Goal: Information Seeking & Learning: Check status

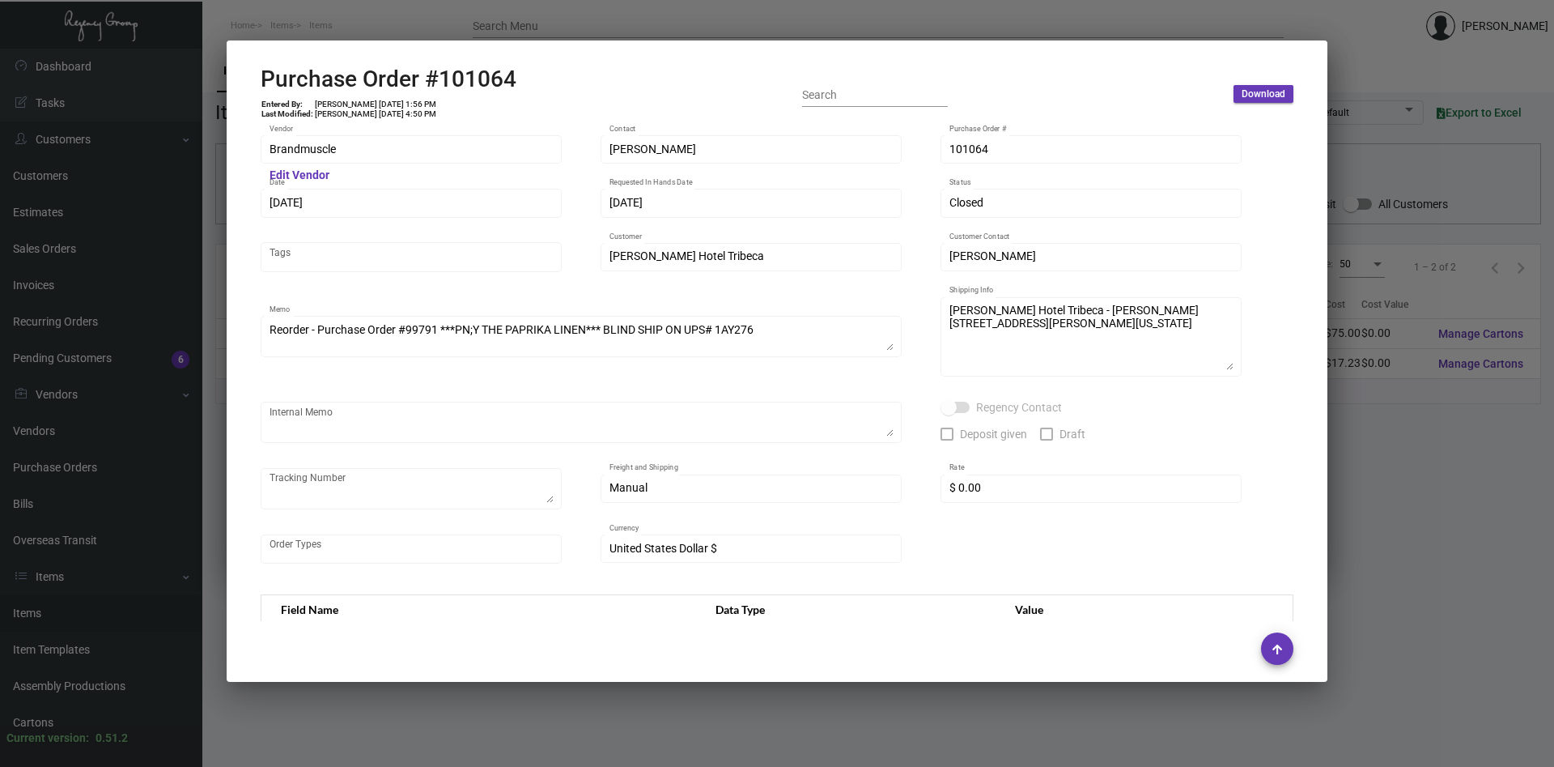
click at [1393, 509] on div at bounding box center [777, 383] width 1554 height 767
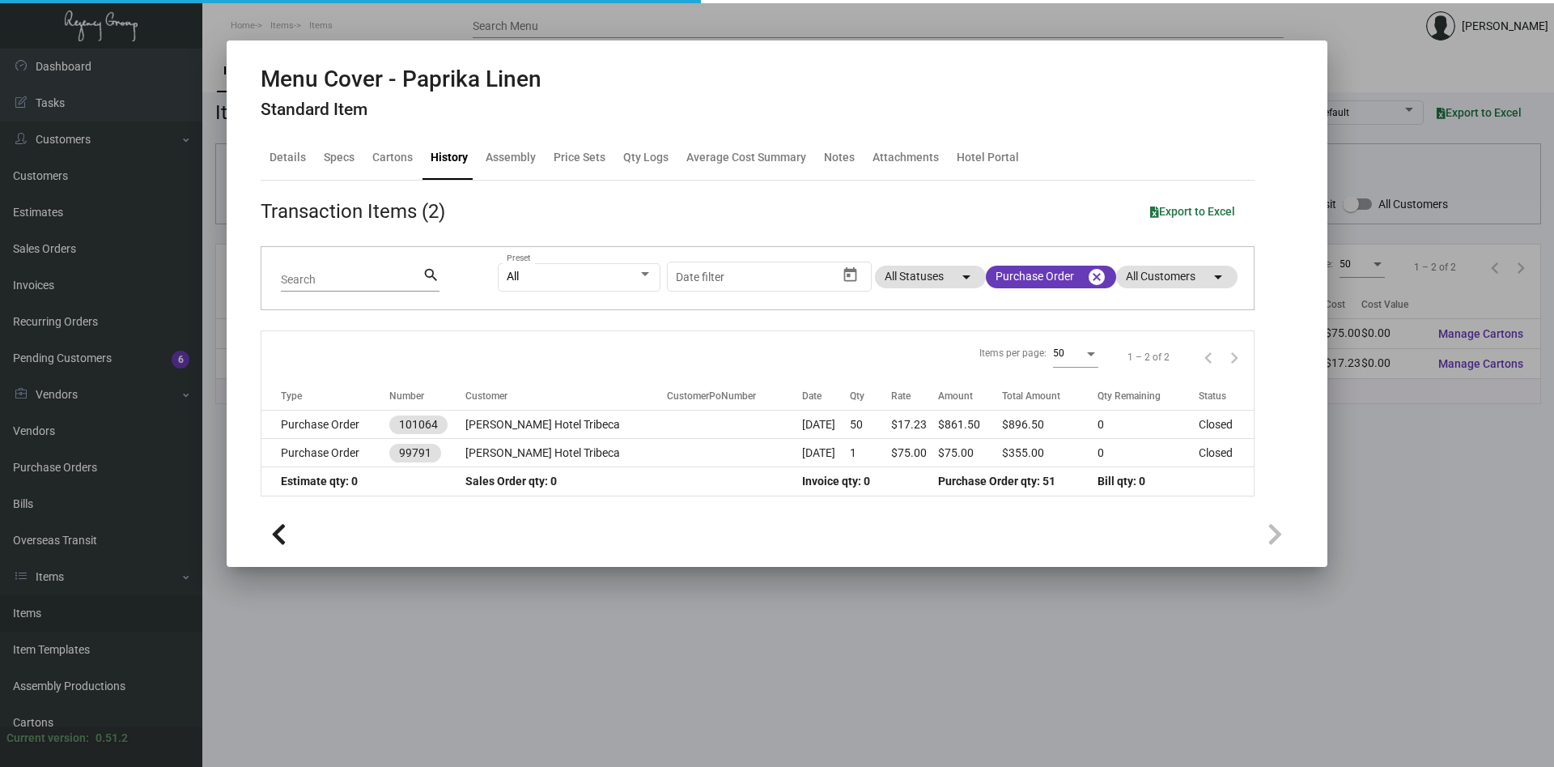
click at [1393, 509] on div at bounding box center [777, 383] width 1554 height 767
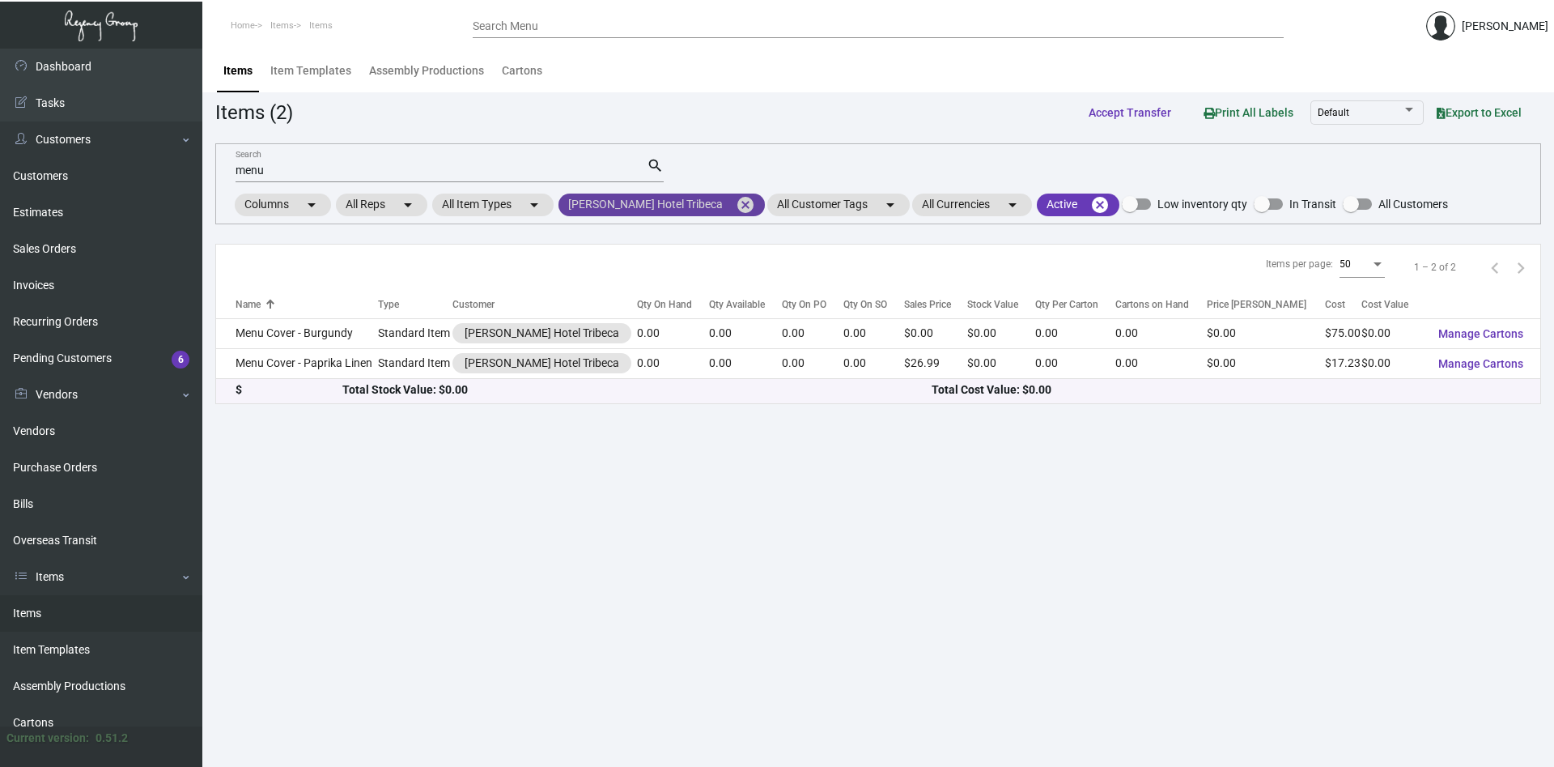
click at [736, 205] on mat-icon "cancel" at bounding box center [745, 204] width 19 height 19
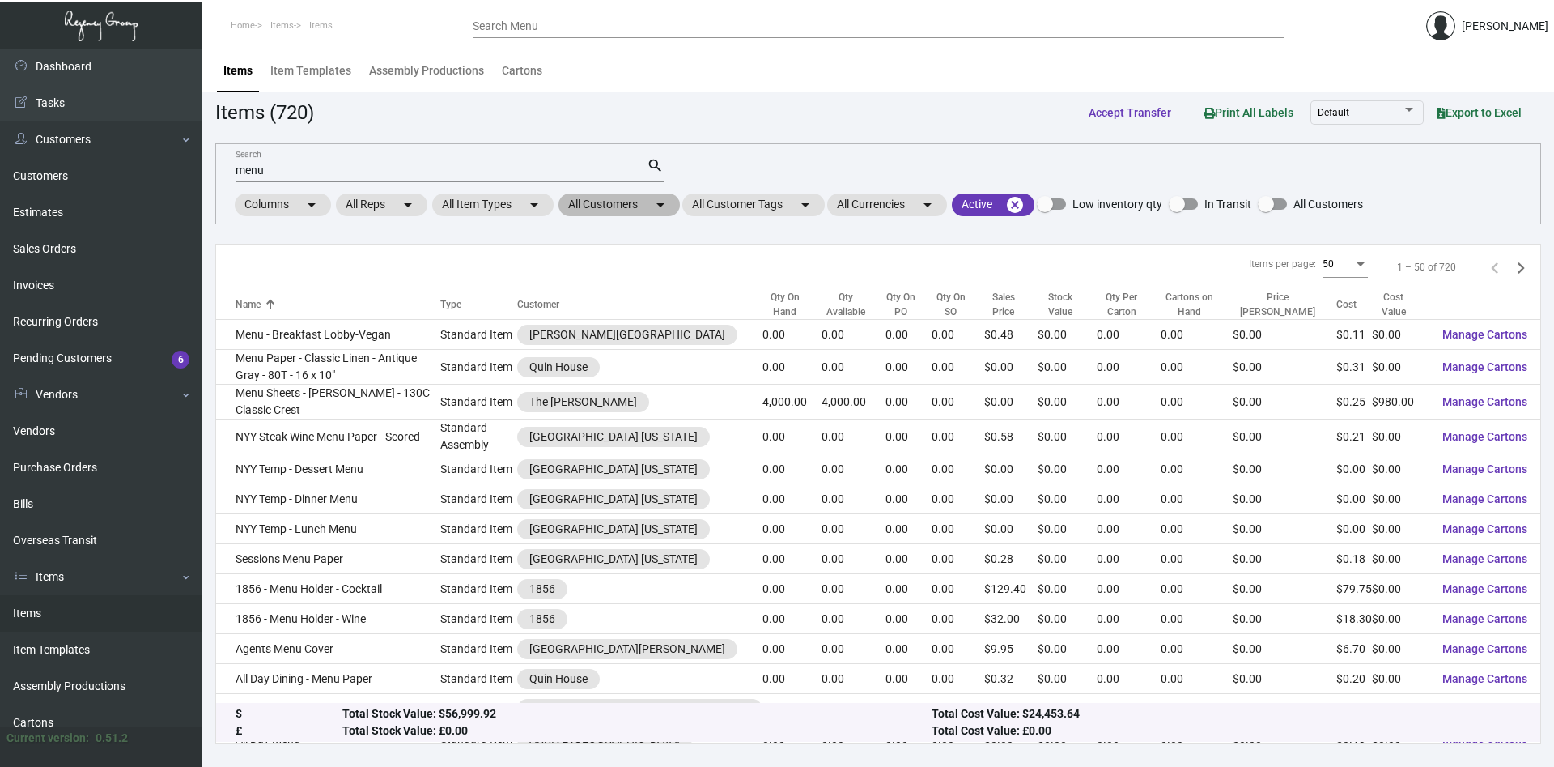
click at [647, 204] on mat-chip "All Customers arrow_drop_down" at bounding box center [619, 204] width 121 height 23
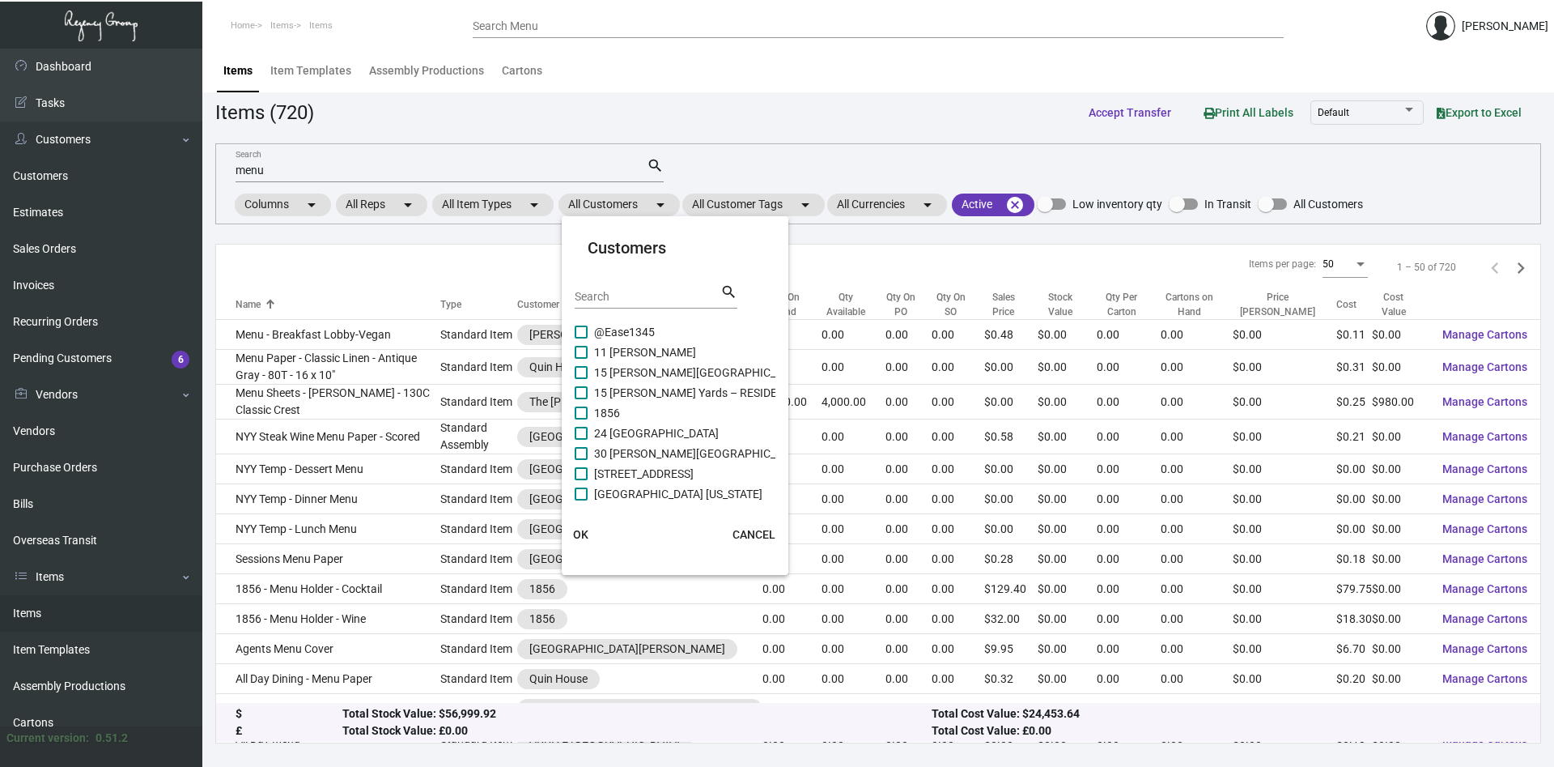
click at [647, 299] on input "Search" at bounding box center [648, 297] width 146 height 13
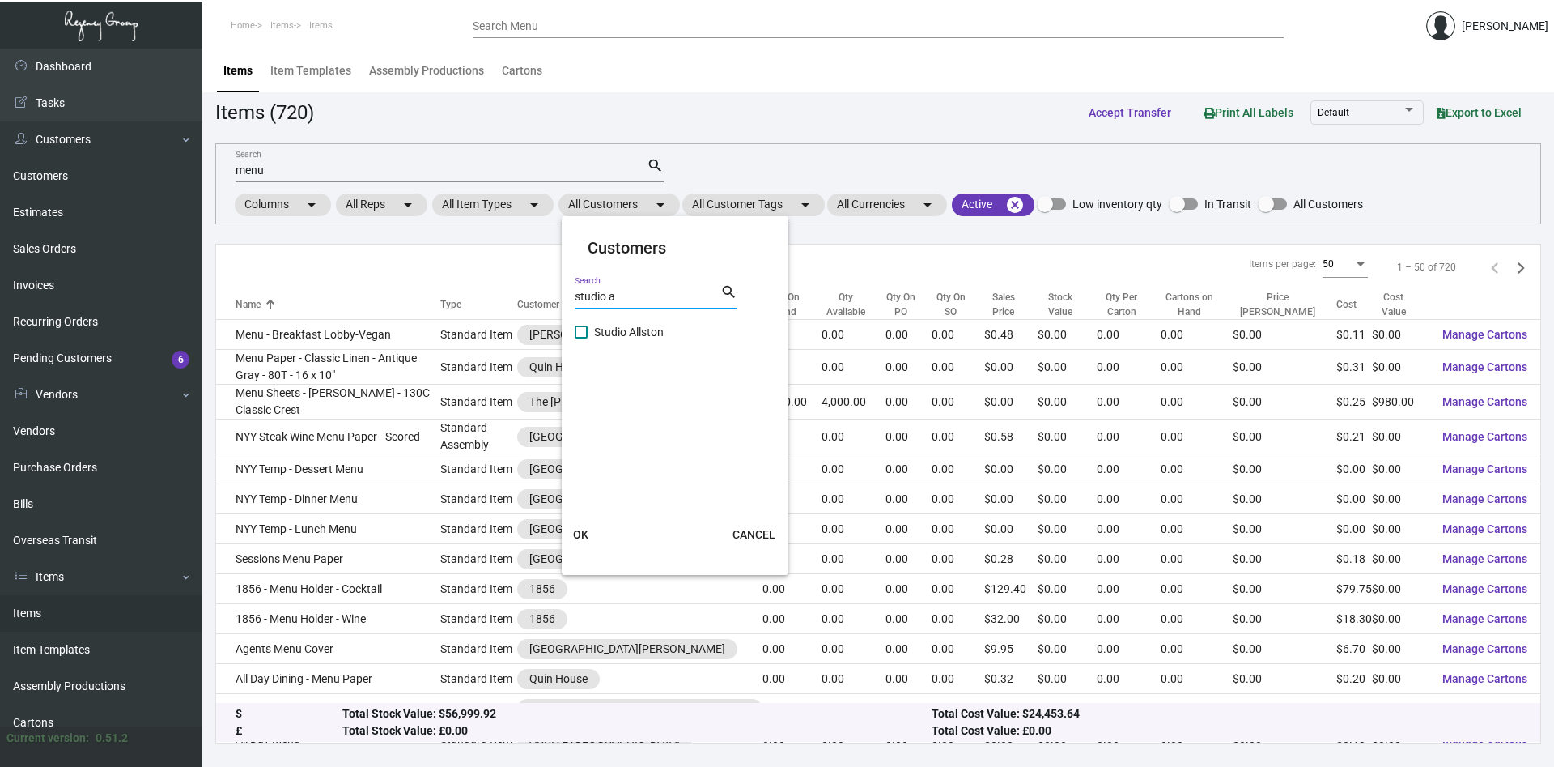
type input "studio a"
click at [579, 334] on span at bounding box center [581, 331] width 13 height 13
click at [580, 338] on input "Studio Allston" at bounding box center [580, 338] width 1 height 1
checkbox input "true"
click at [578, 533] on span "OK" at bounding box center [580, 534] width 15 height 13
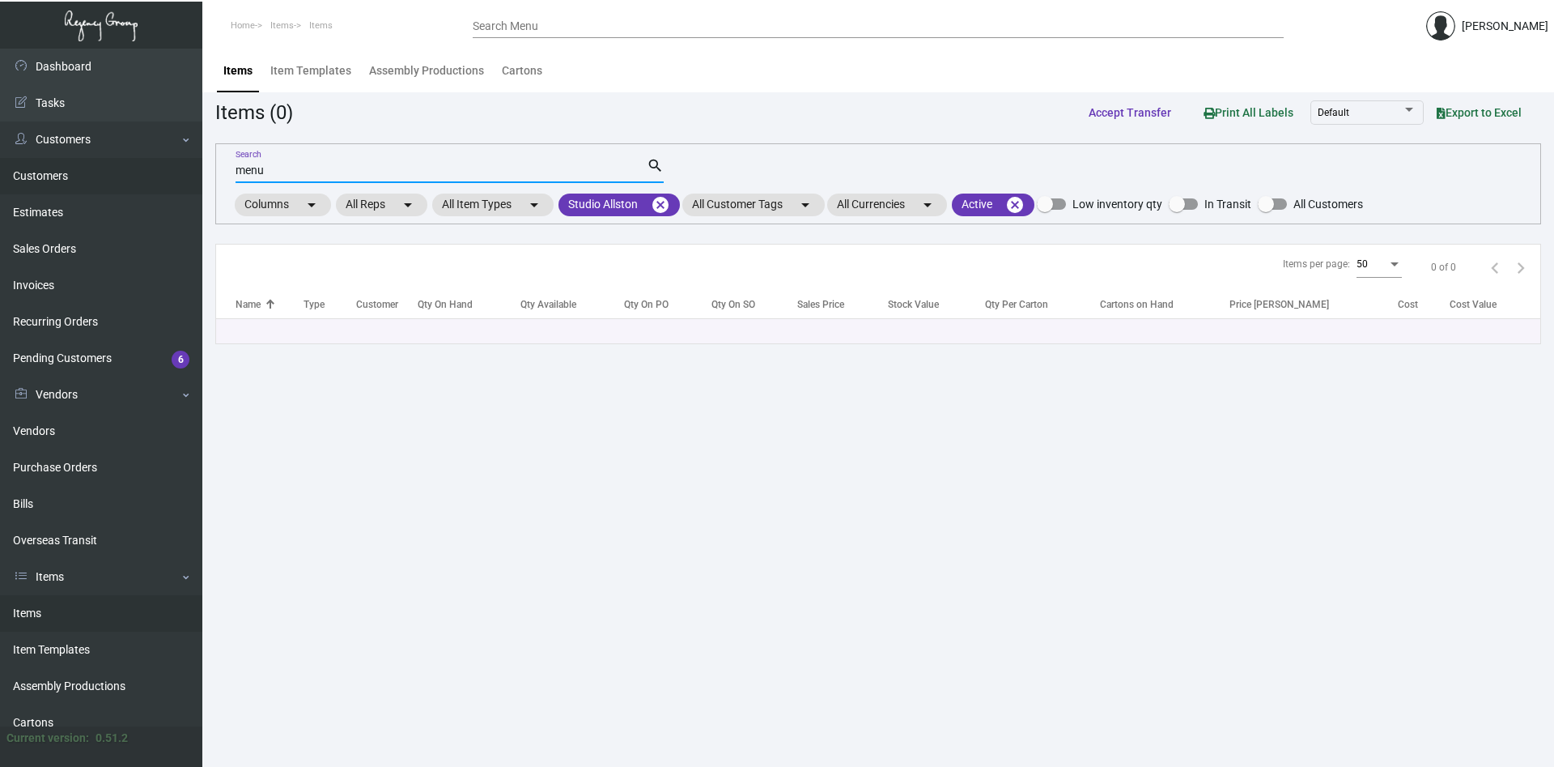
drag, startPoint x: 277, startPoint y: 168, endPoint x: 164, endPoint y: 170, distance: 113.3
click at [236, 170] on input "menu" at bounding box center [441, 170] width 411 height 13
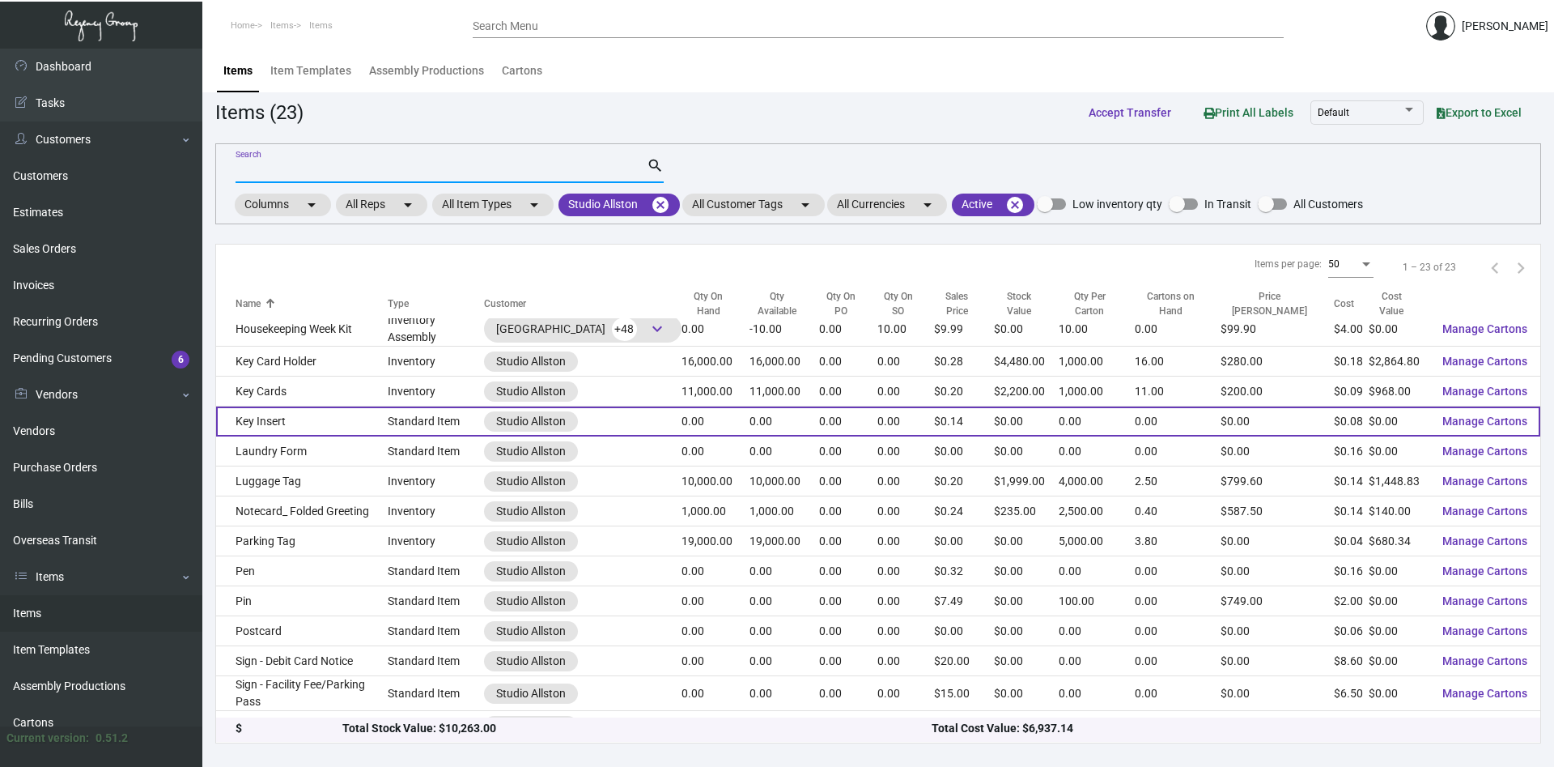
scroll to position [295, 0]
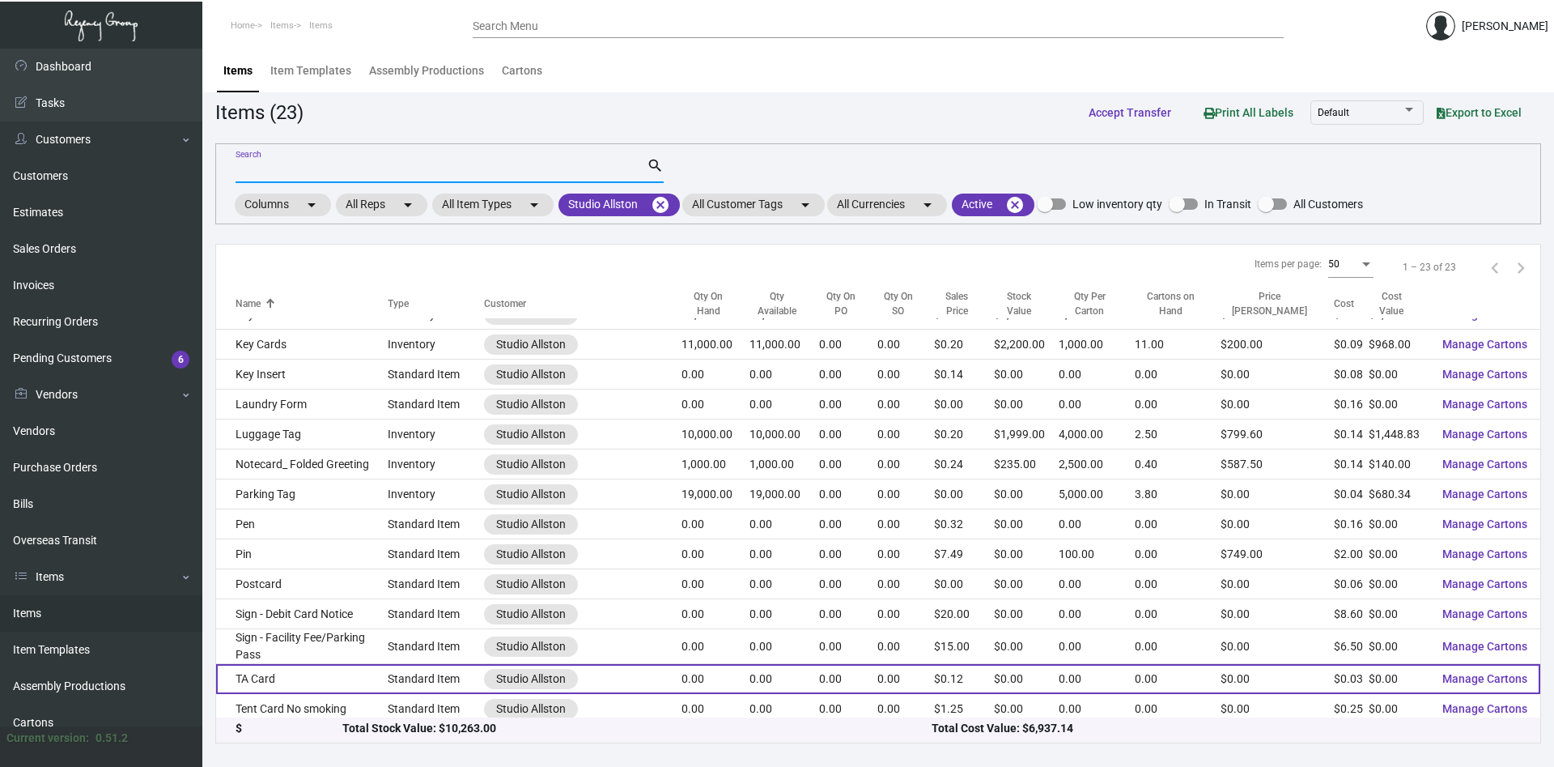
click at [265, 672] on td "TA Card" at bounding box center [302, 679] width 172 height 30
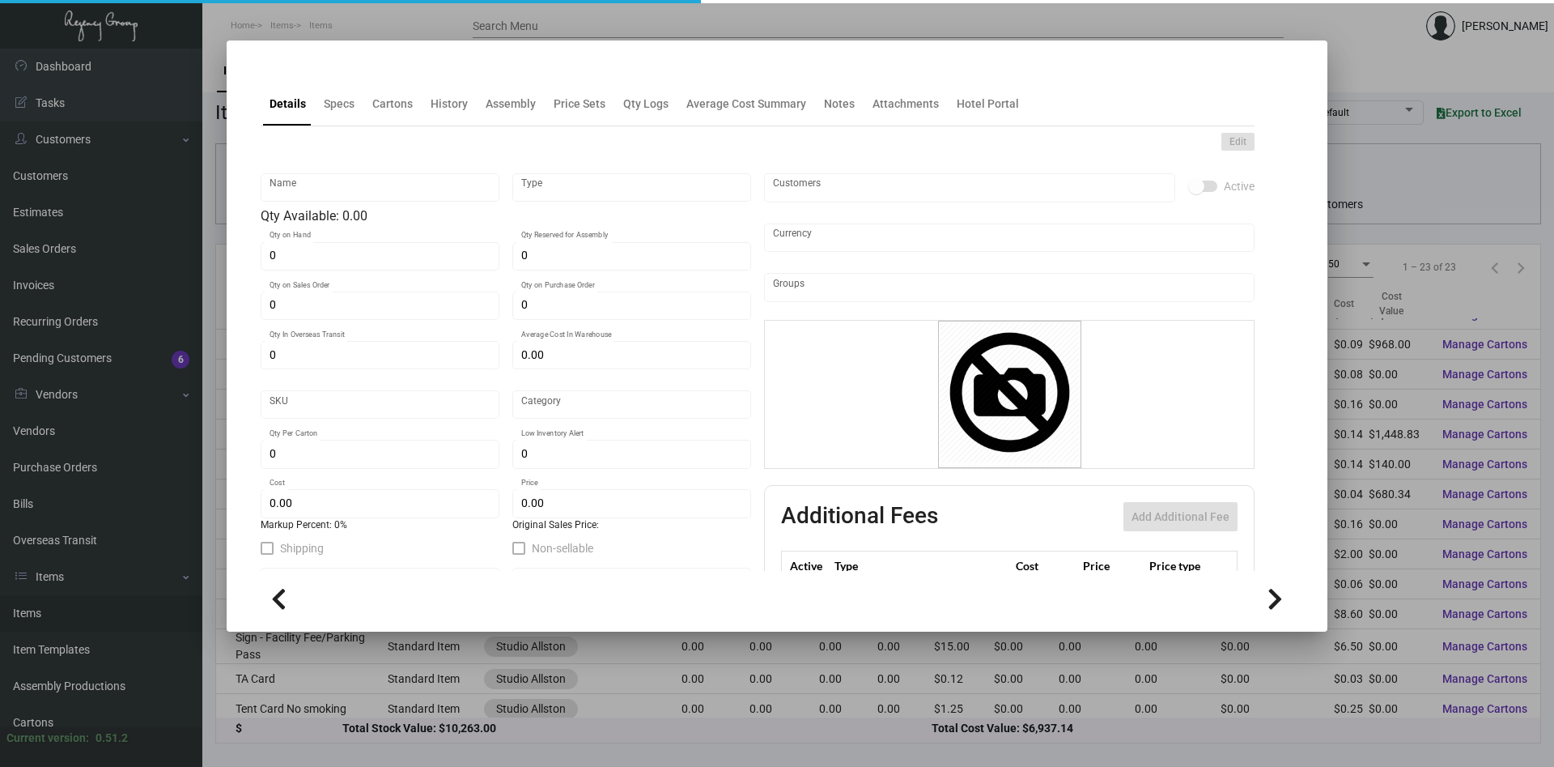
type input "TA Card"
type input "Standard Item"
type input "$ 0.00"
type input "SATA"
type input "Standard"
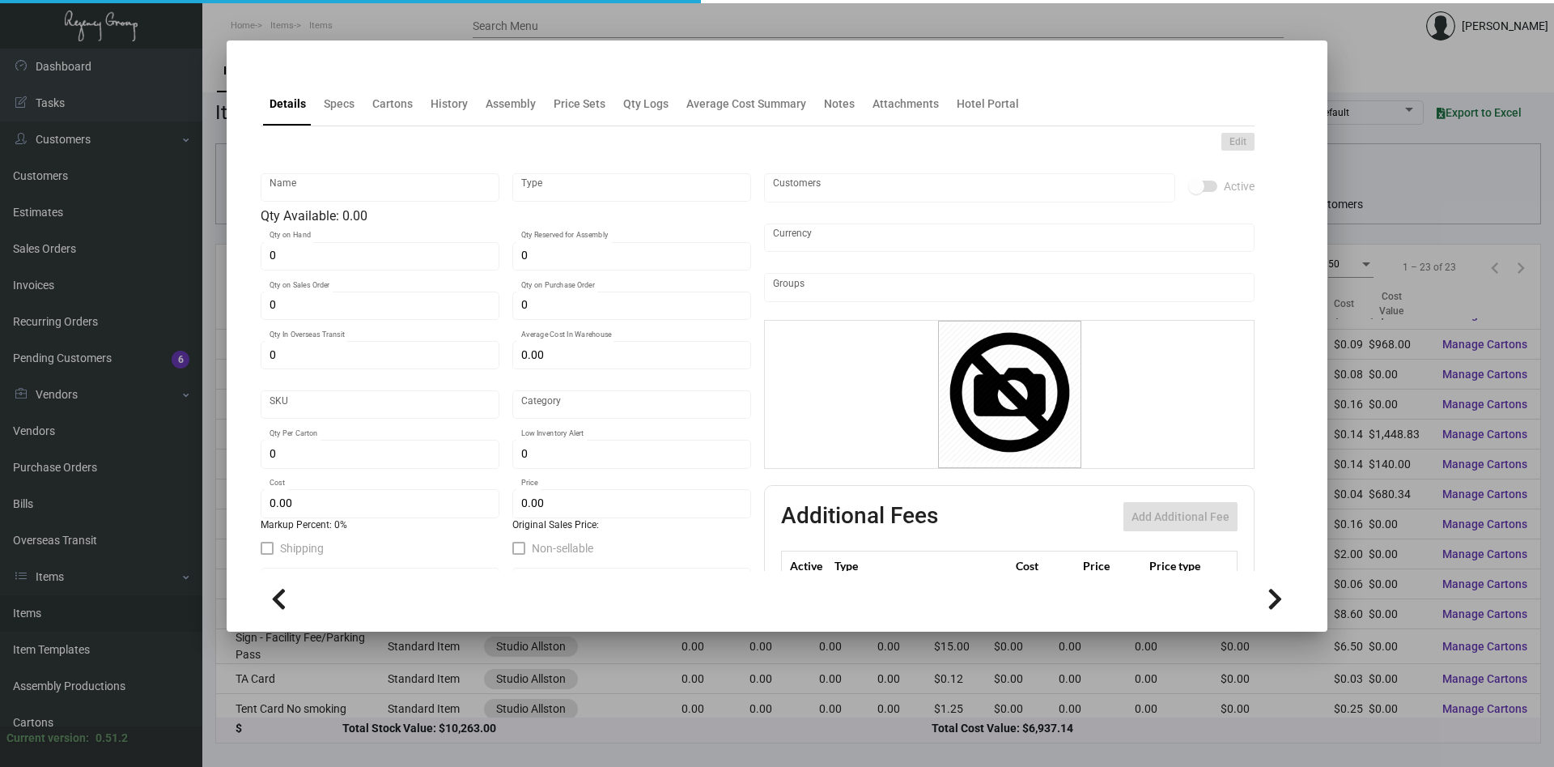
type input "$ 0.02584"
type input "$ 0.12"
checkbox input "true"
type input "United States Dollar $"
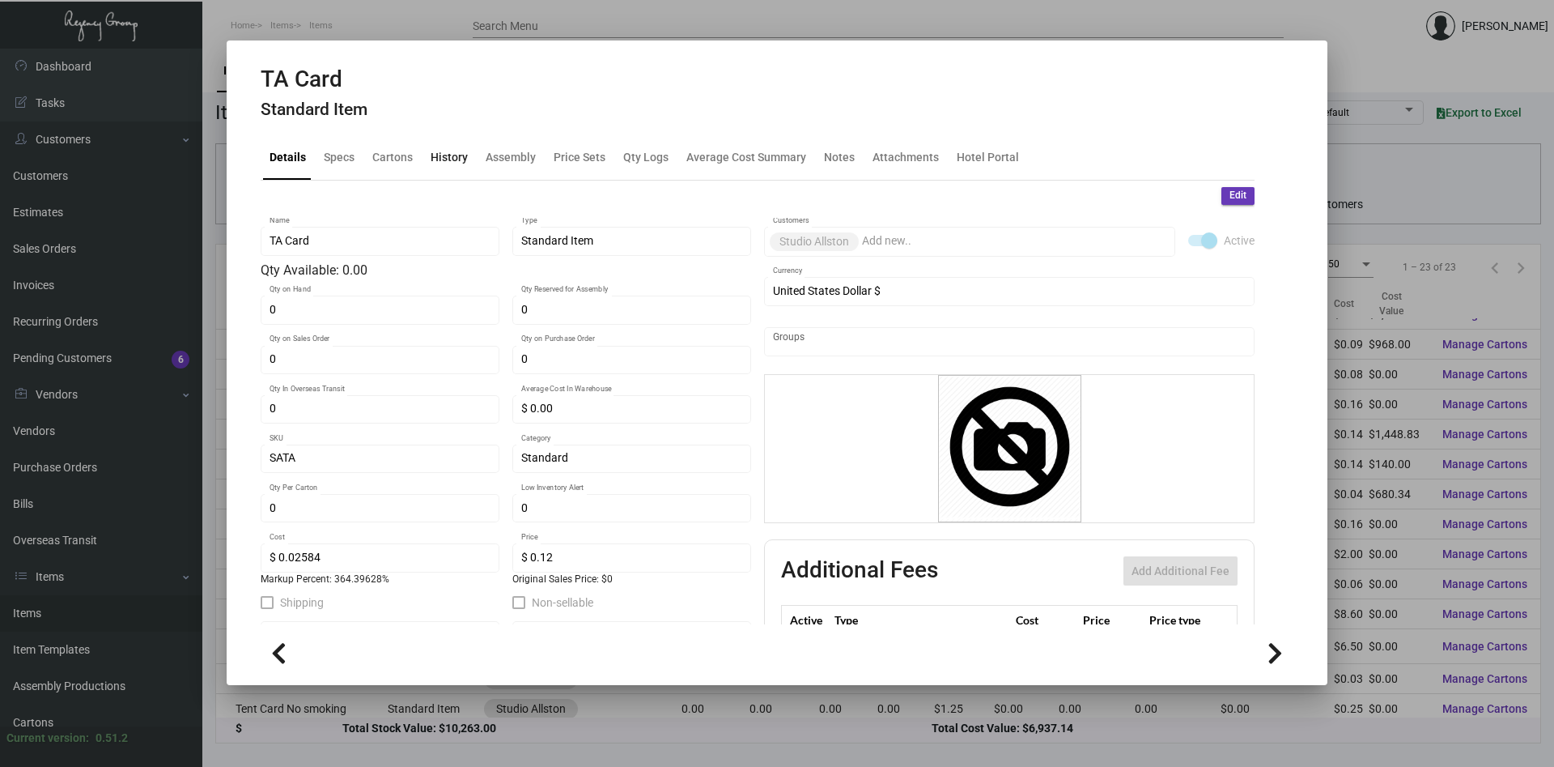
click at [449, 156] on div "History" at bounding box center [449, 157] width 37 height 17
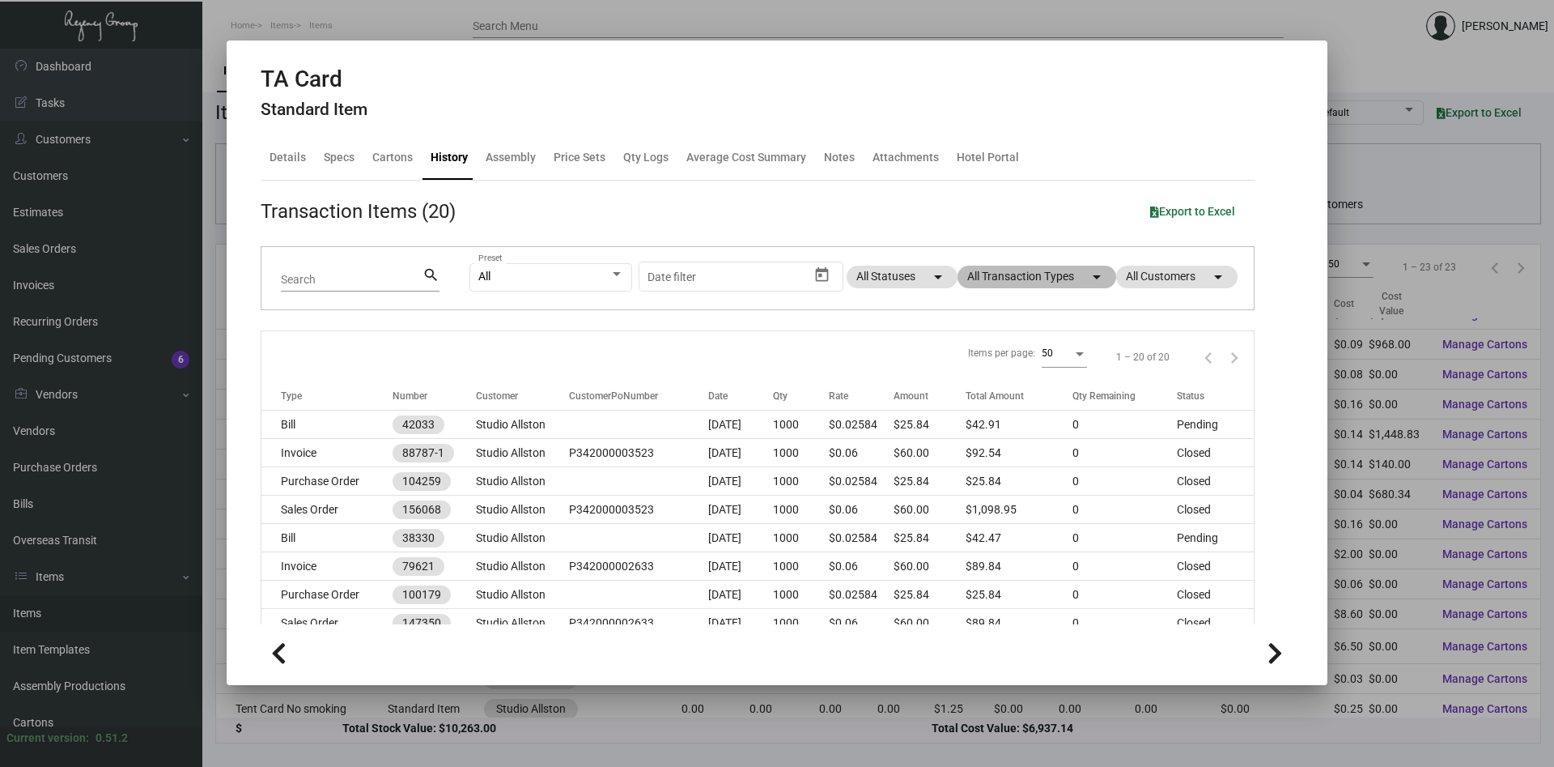
click at [1088, 278] on mat-icon "arrow_drop_down" at bounding box center [1096, 276] width 19 height 19
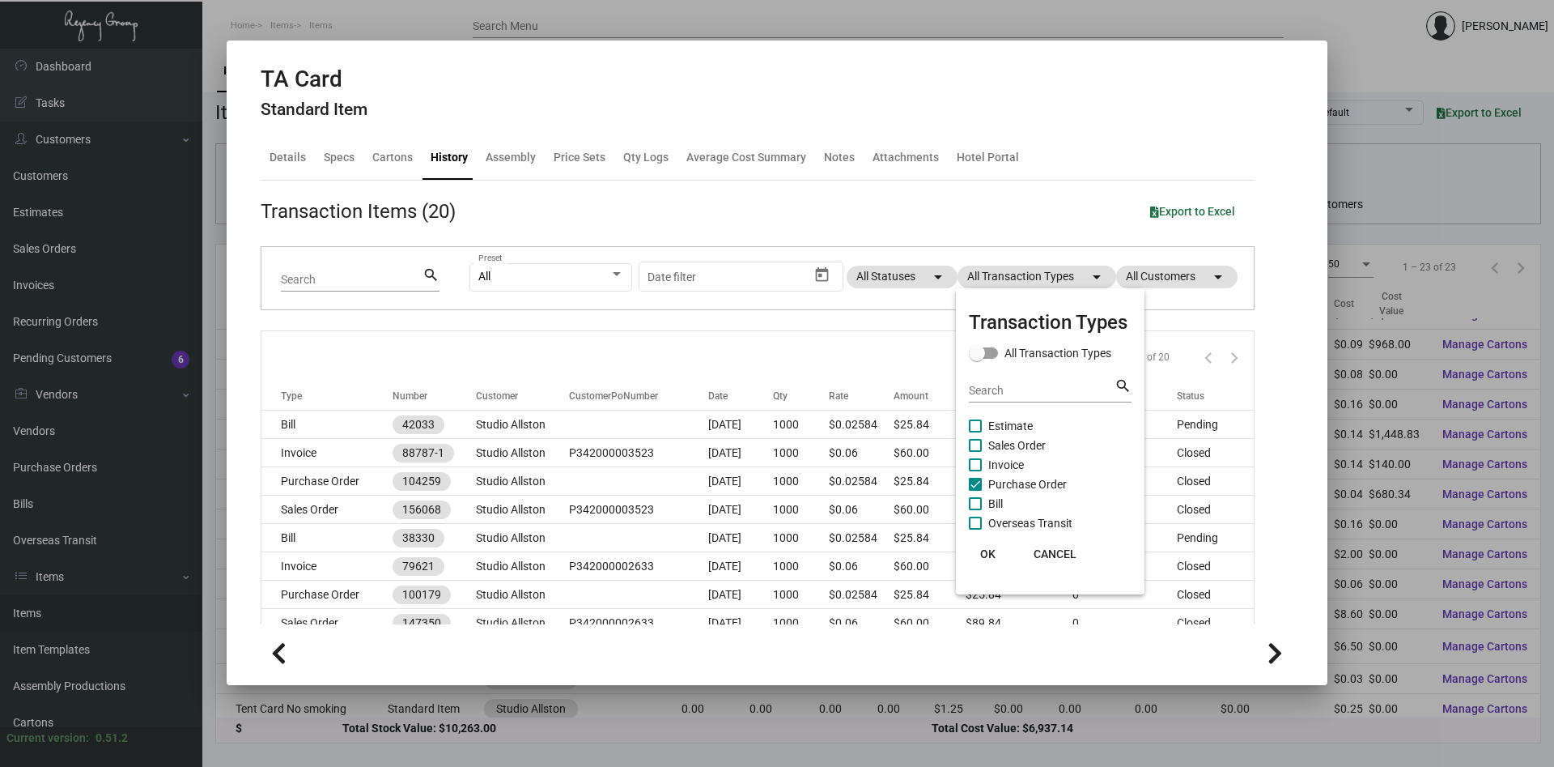
click at [1009, 480] on span "Purchase Order" at bounding box center [1027, 483] width 79 height 19
click at [975, 491] on input "Purchase Order" at bounding box center [975, 491] width 1 height 1
click at [1009, 480] on span "Purchase Order" at bounding box center [1027, 483] width 79 height 19
click at [975, 491] on input "Purchase Order" at bounding box center [975, 491] width 1 height 1
checkbox input "true"
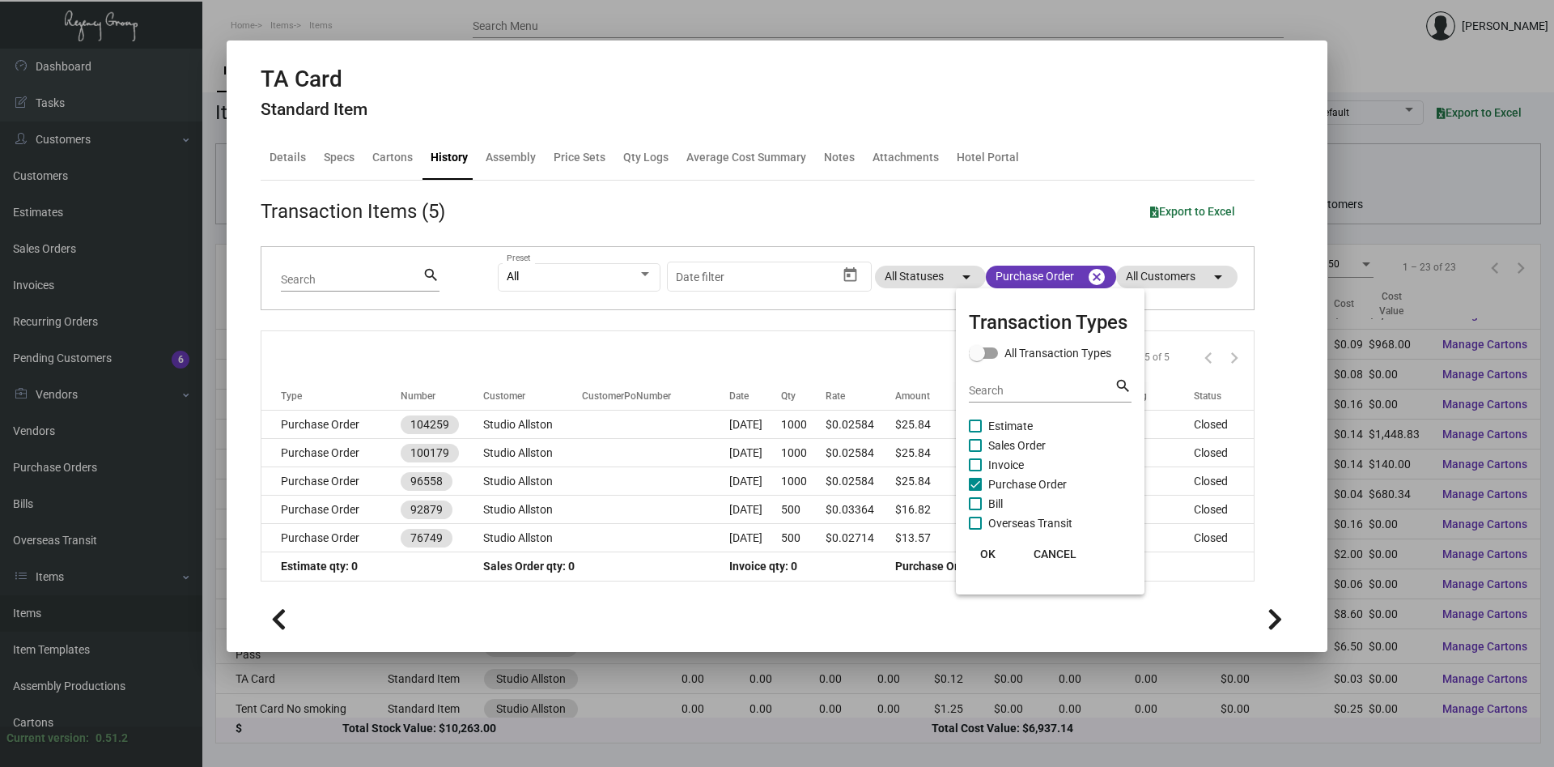
click at [988, 556] on span "OK" at bounding box center [987, 553] width 15 height 13
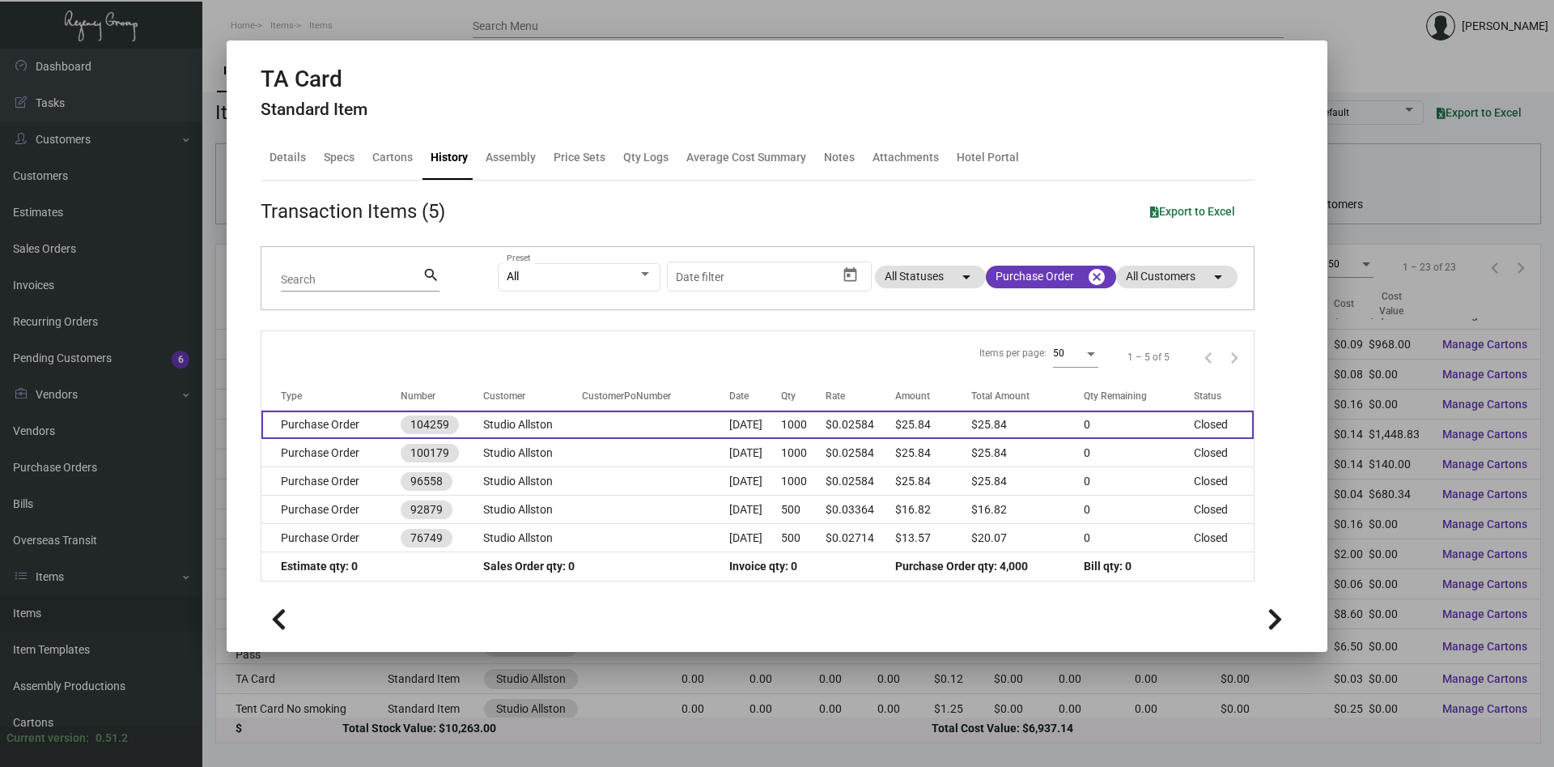
click at [503, 421] on td "Studio Allston" at bounding box center [532, 424] width 99 height 28
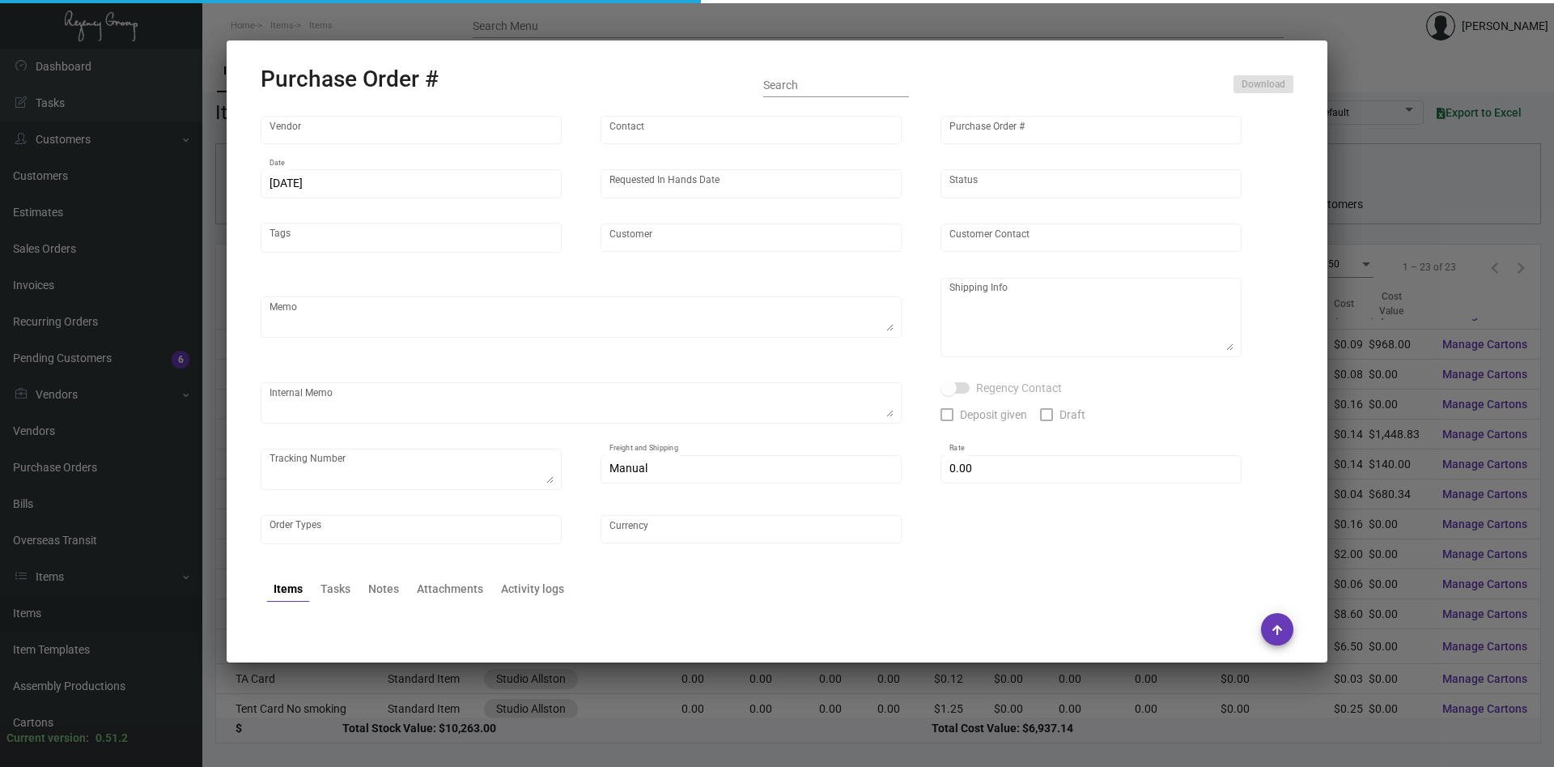
type input "4 Over"
type input "104259"
type input "[DATE]"
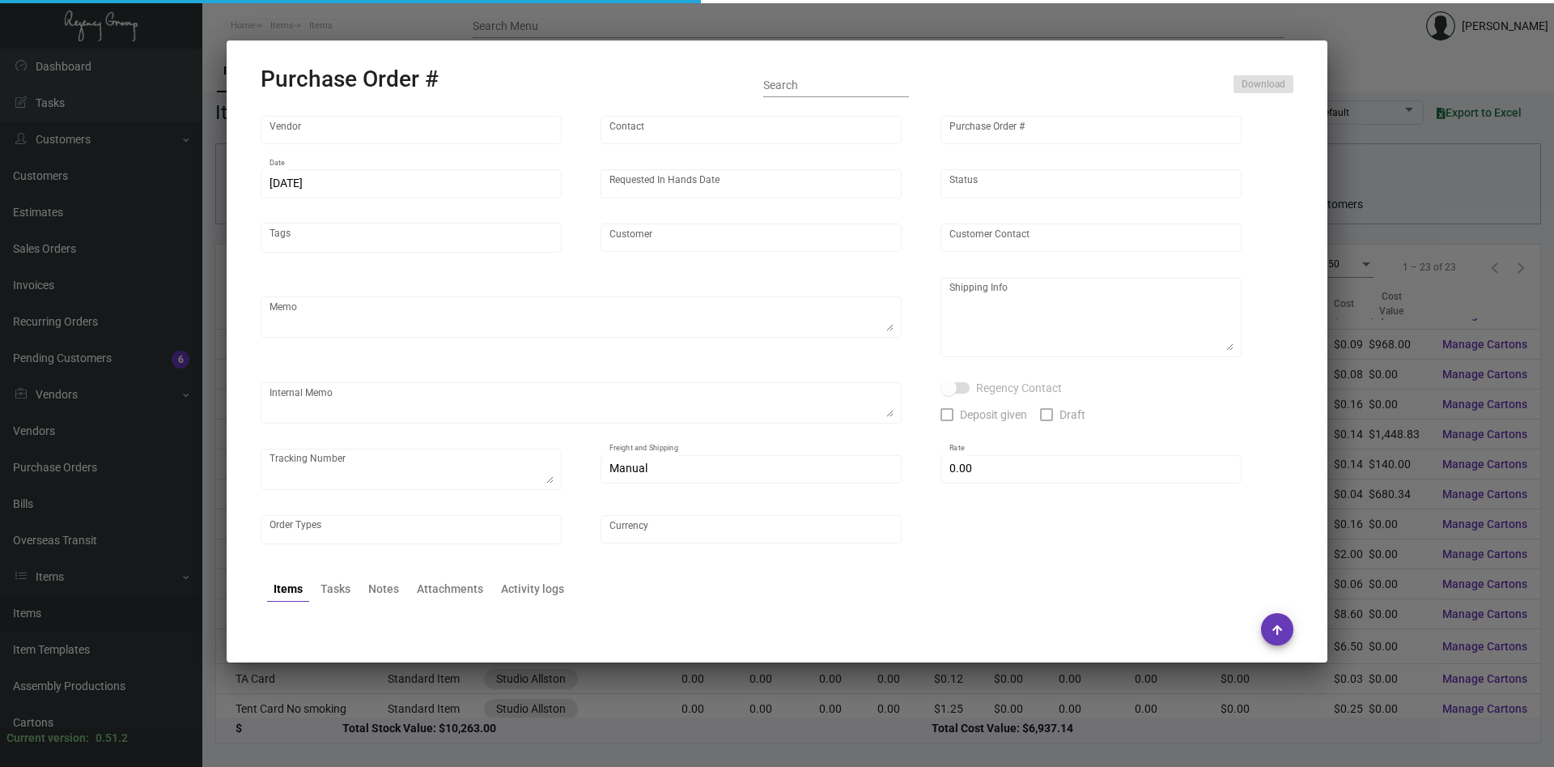
type input "Studio Allston"
type input "[PERSON_NAME]"
type textarea "Studio Allston - [PERSON_NAME] [STREET_ADDRESS]"
type textarea "Customer PO attached. Dropship. $14.55. J4477074556"
type input "$ 0.00"
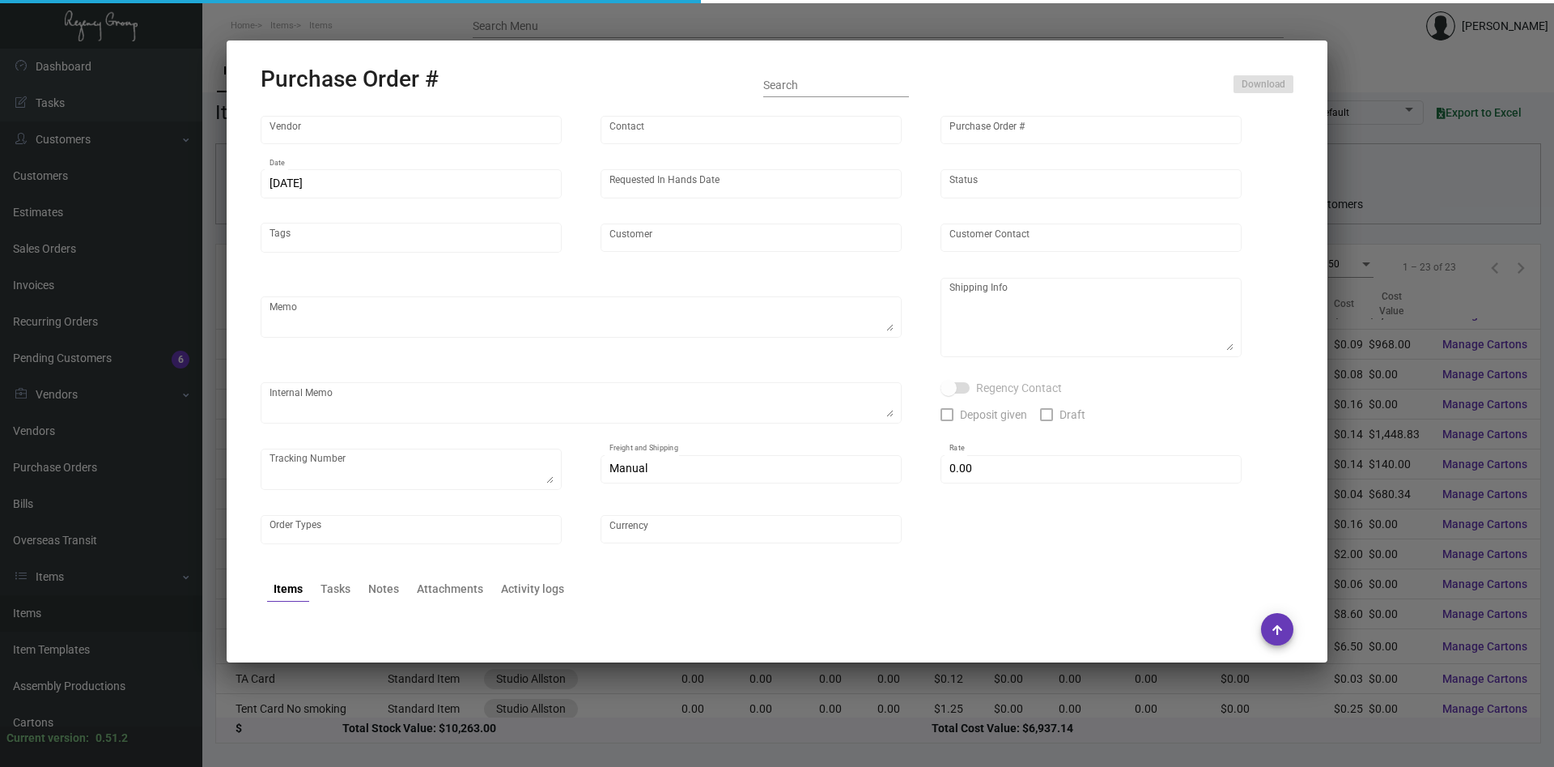
type input "United States Dollar $"
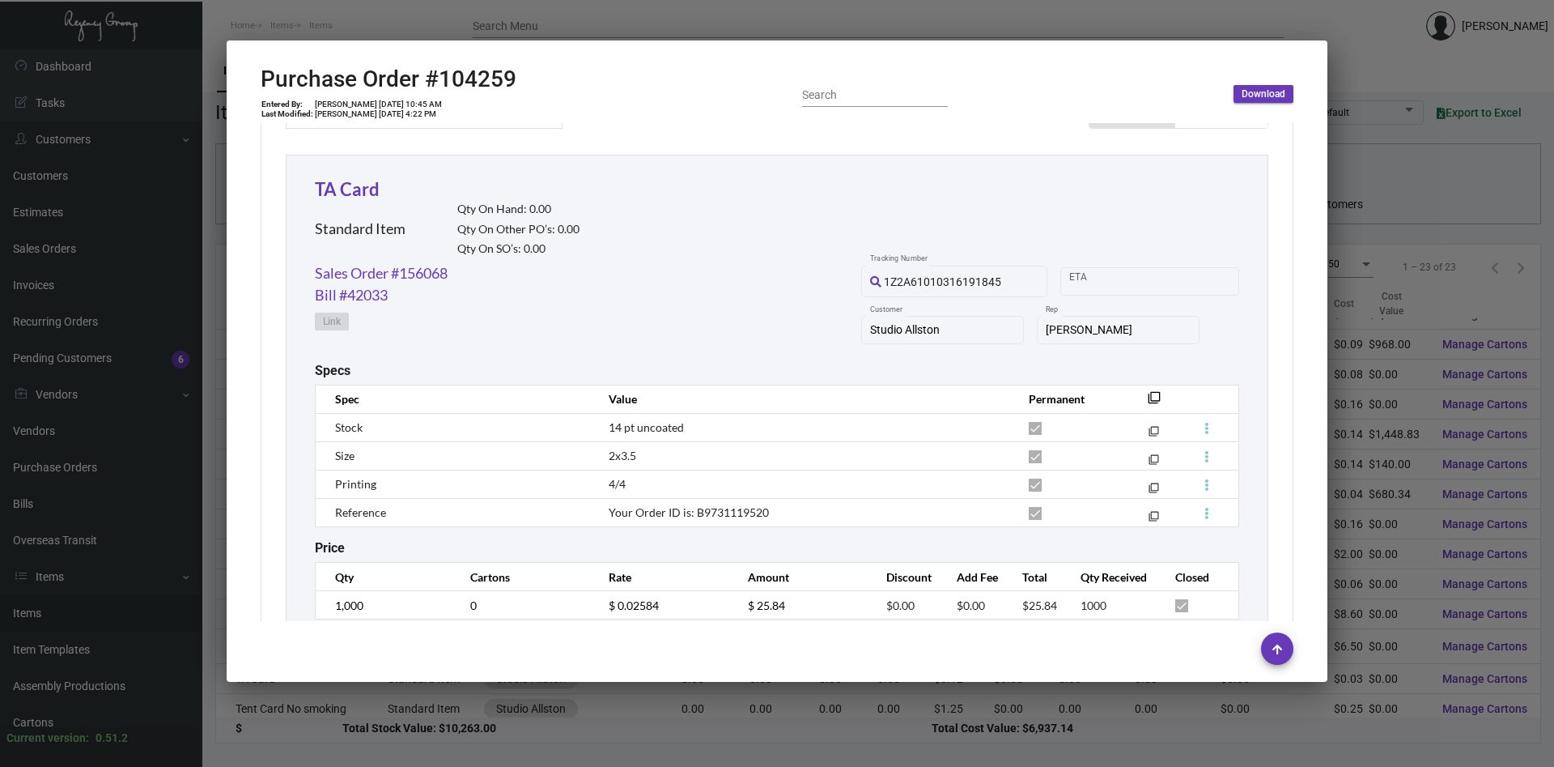
scroll to position [699, 0]
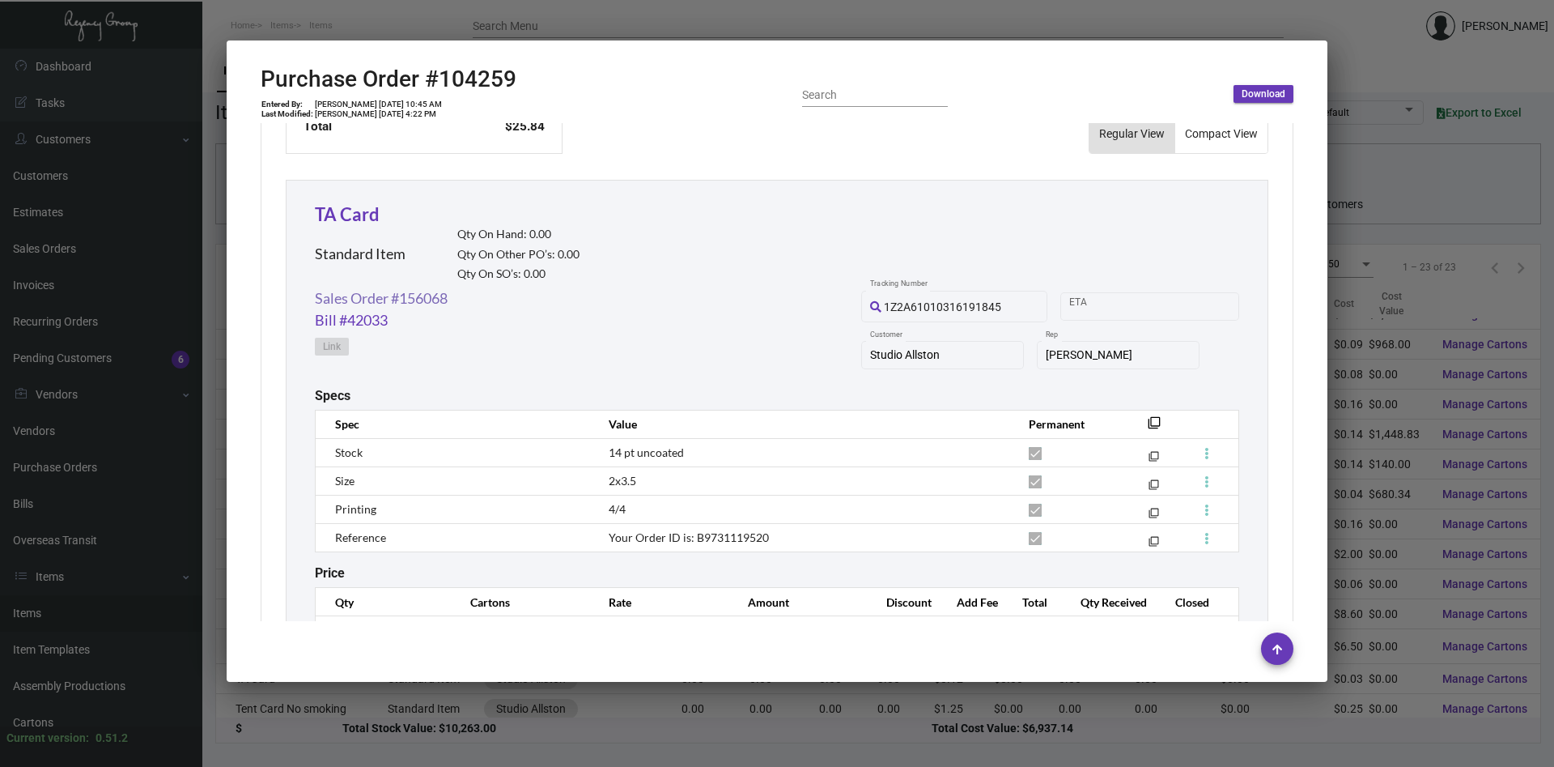
click at [400, 300] on link "Sales Order #156068" at bounding box center [381, 298] width 133 height 22
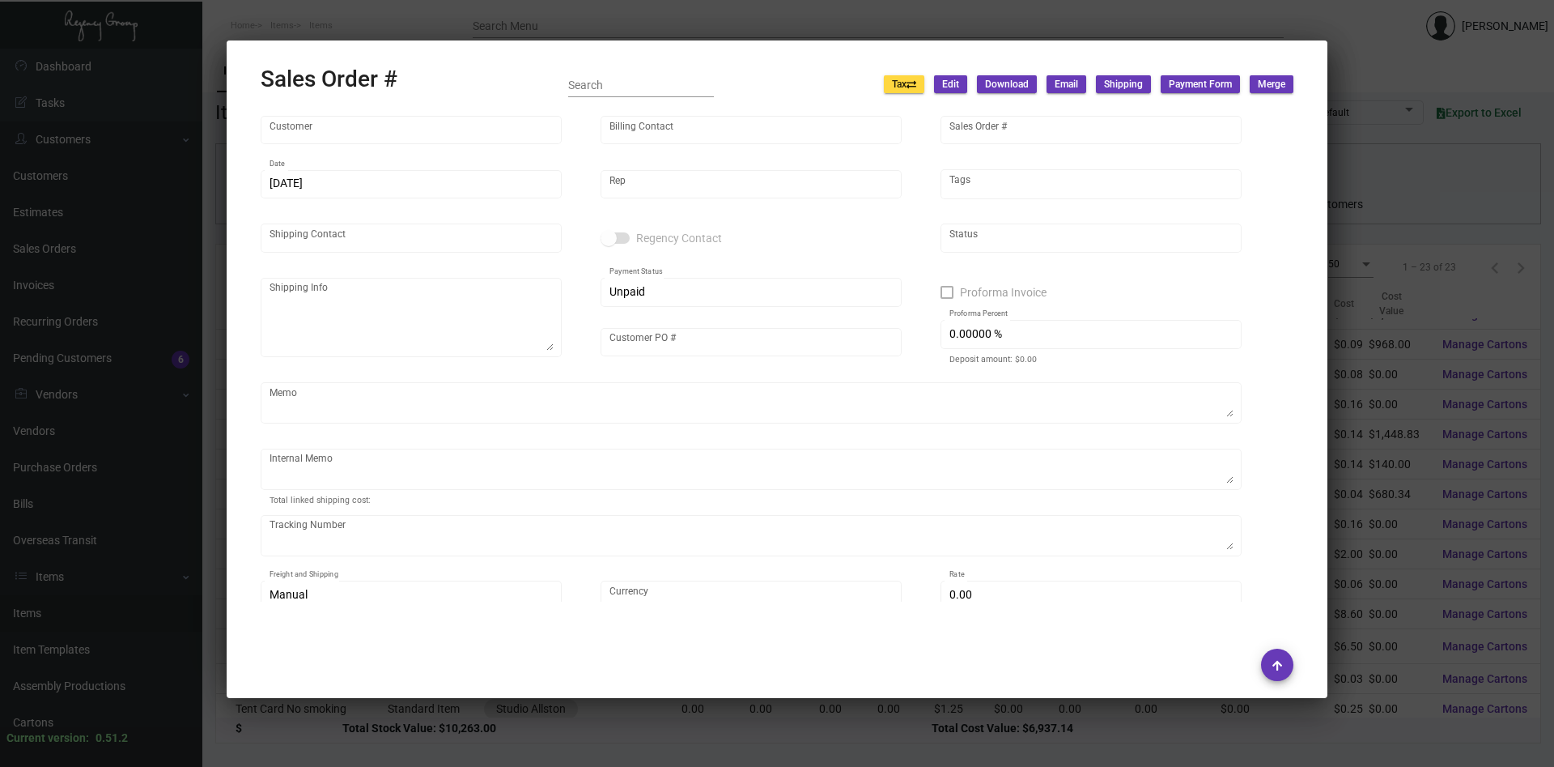
type input "Studio Allston"
type input "[PERSON_NAME]"
type input "156068"
type input "[DATE]"
type input "[PERSON_NAME]"
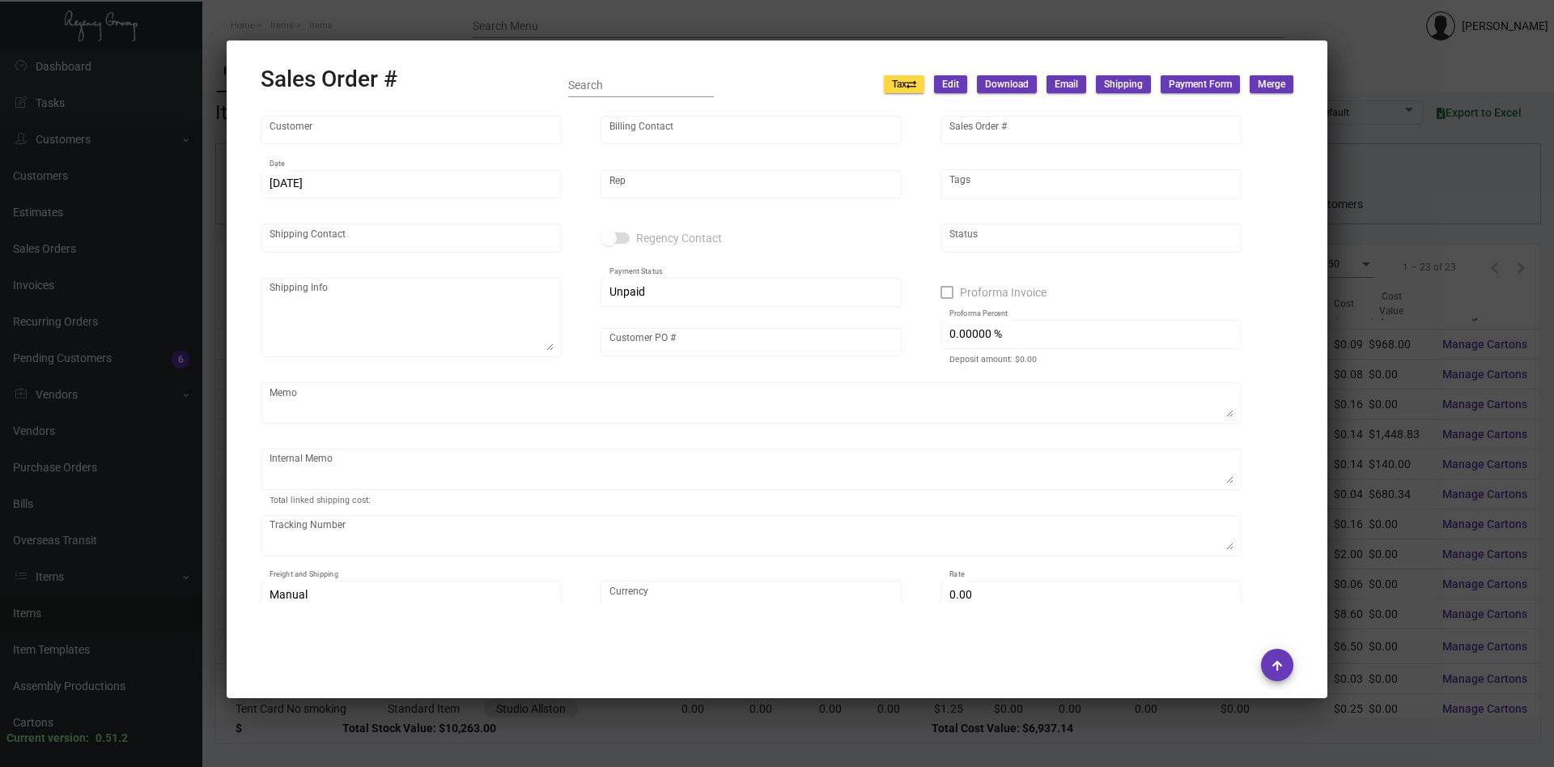
type input "[PERSON_NAME]"
type textarea "Studio Allston - [PERSON_NAME] [STREET_ADDRESS]"
type input "P342000003523"
type textarea "Customer PO attached. [DATE] Shipped from [GEOGRAPHIC_DATA] by UPS Ground TK#1Z…"
type input "United States Dollar $"
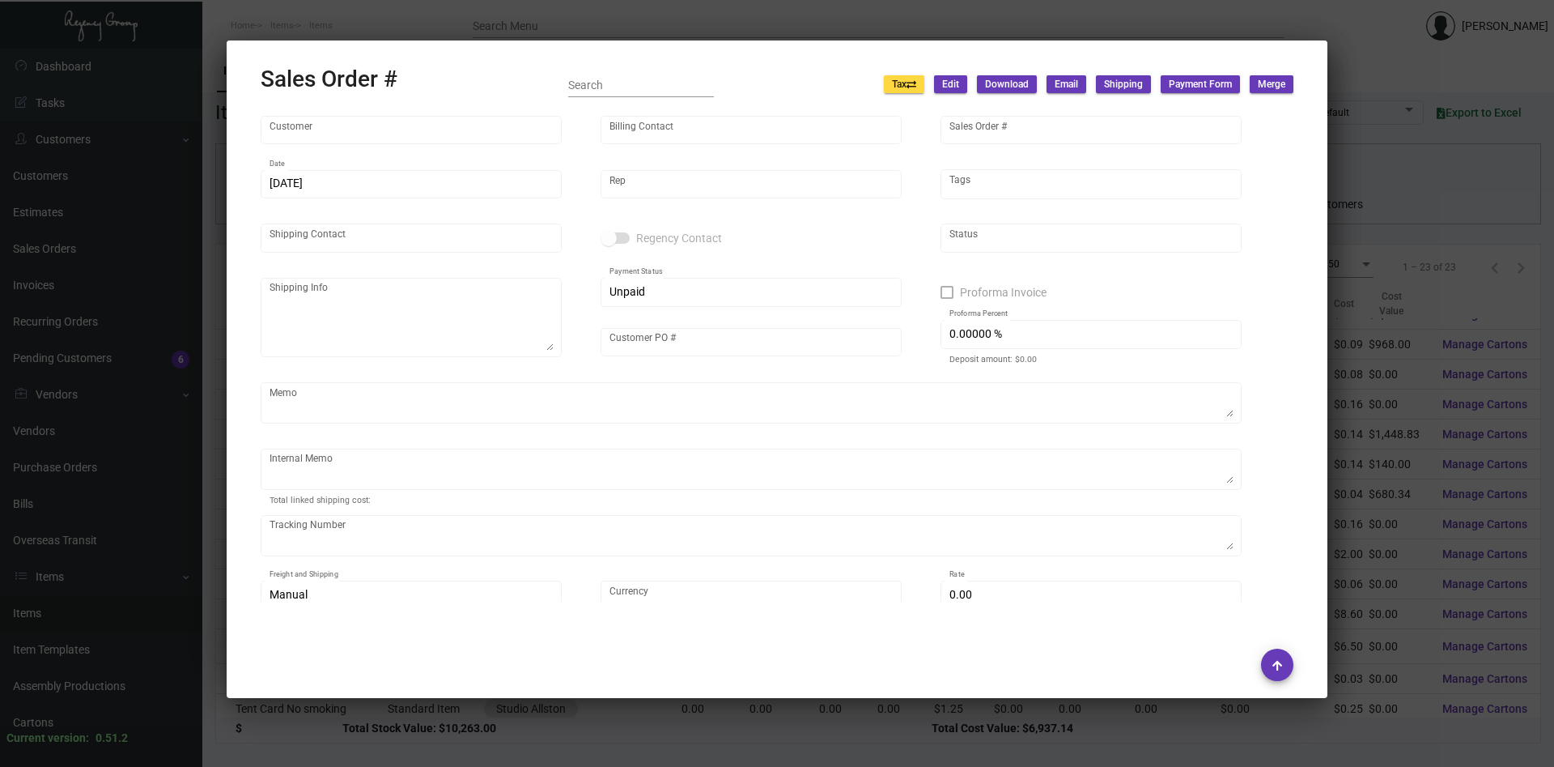
type input "$ 48.95"
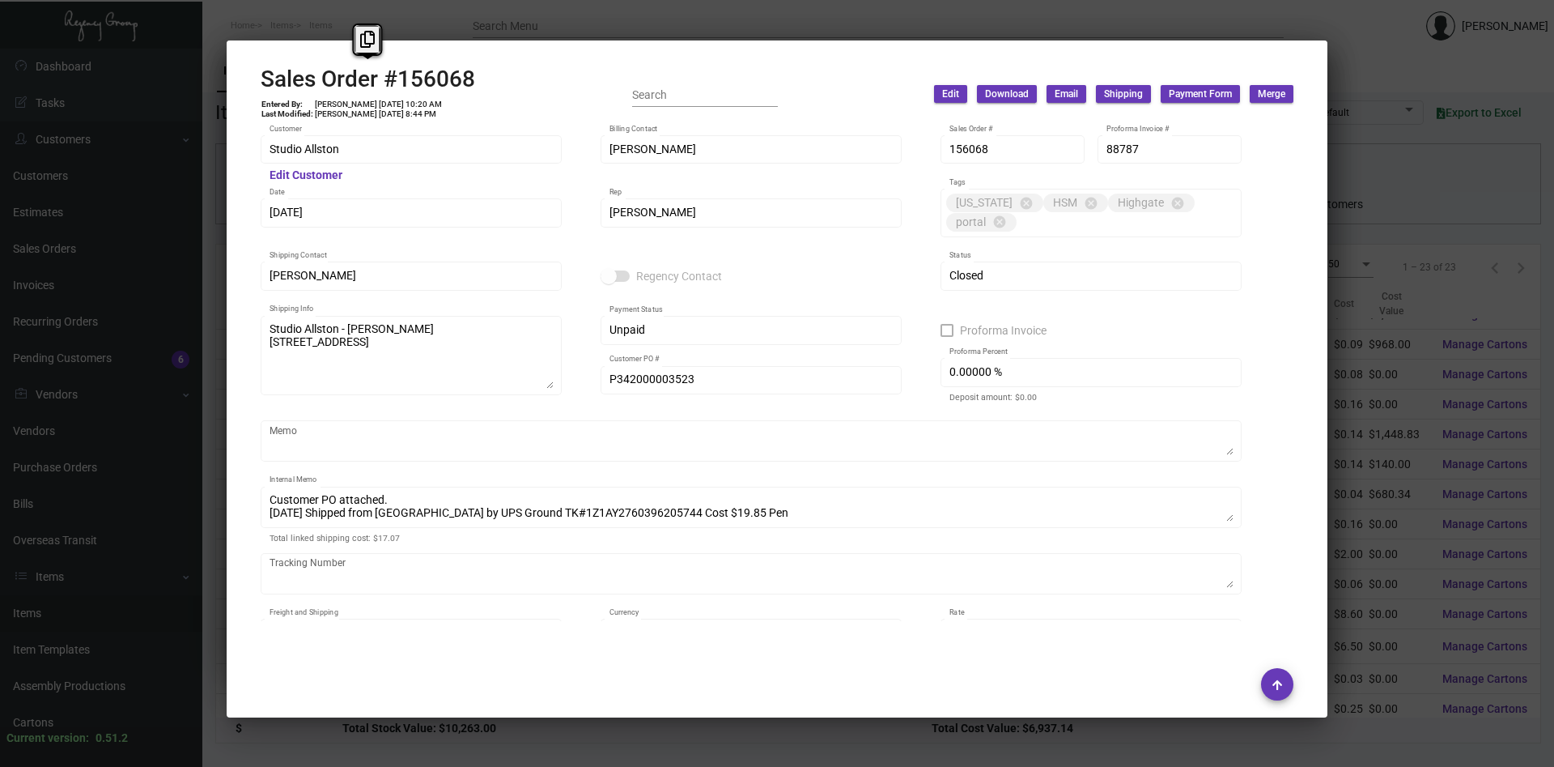
drag, startPoint x: 483, startPoint y: 83, endPoint x: 246, endPoint y: 83, distance: 237.2
click at [246, 83] on mat-dialog-container "Sales Order #156068 Entered By: [PERSON_NAME] [DATE] 10:20 AM Last Modified: [P…" at bounding box center [777, 378] width 1101 height 677
copy h2 "Sales Order #156068"
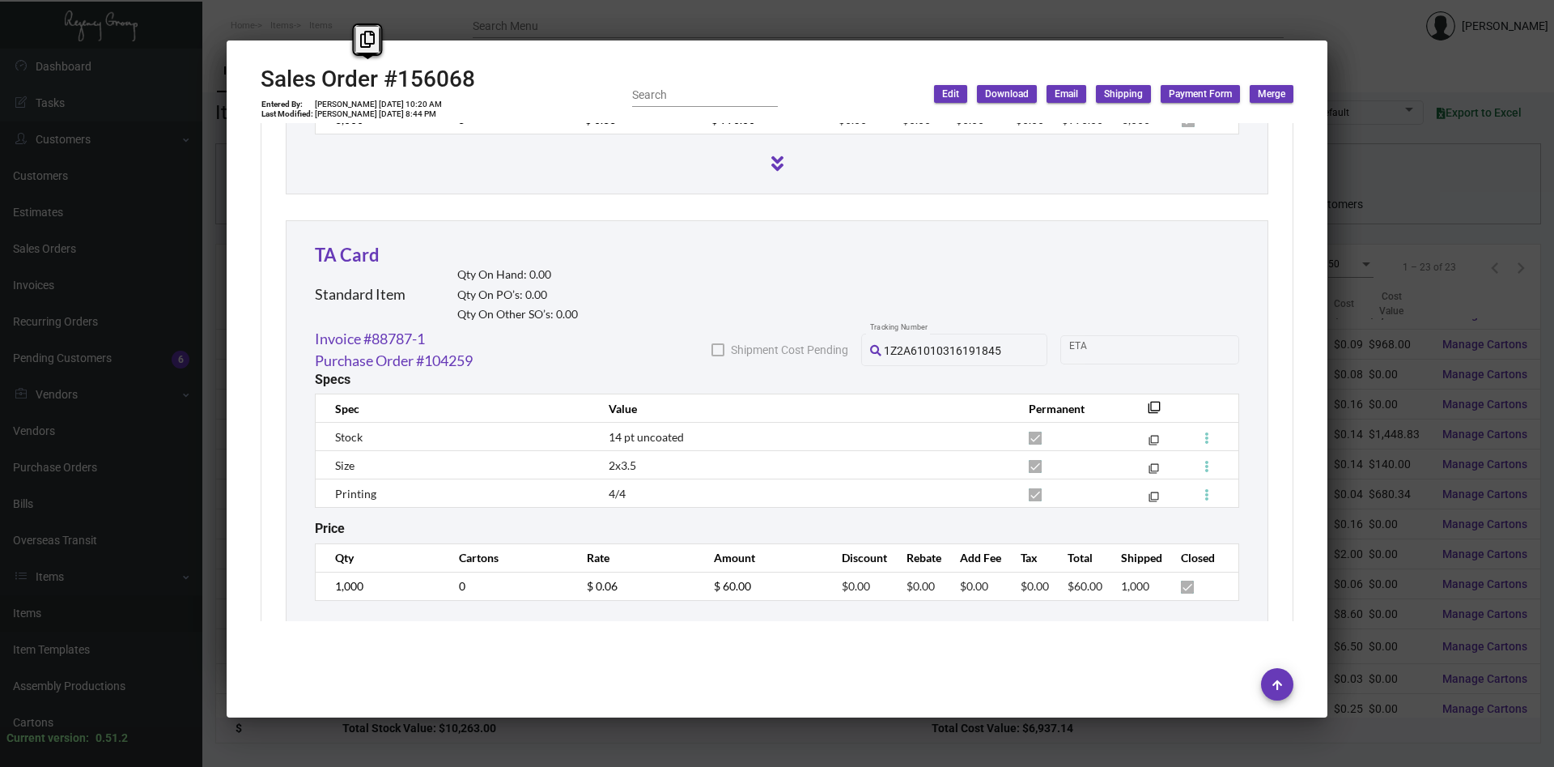
scroll to position [1366, 0]
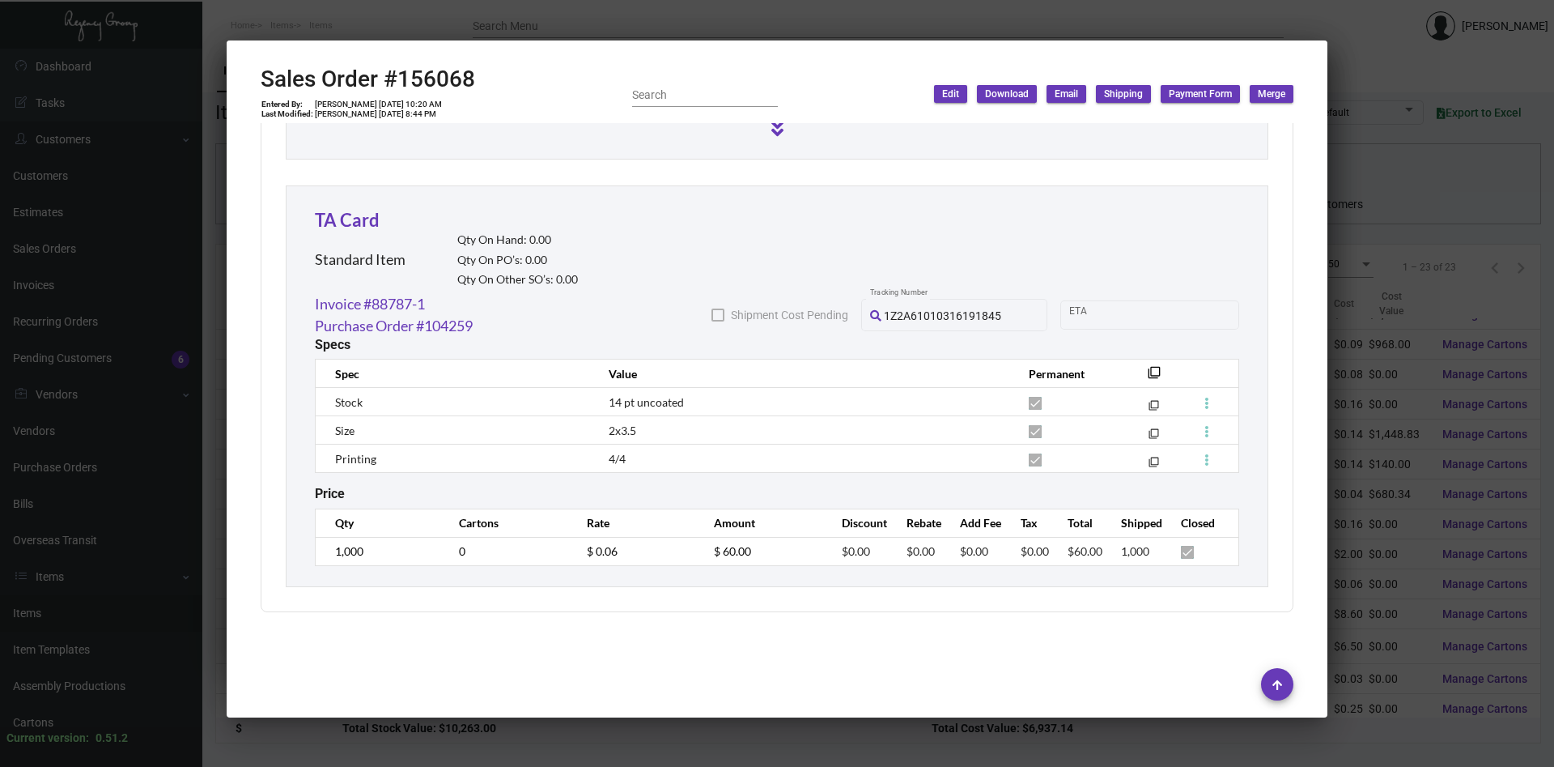
click at [1394, 381] on div at bounding box center [777, 383] width 1554 height 767
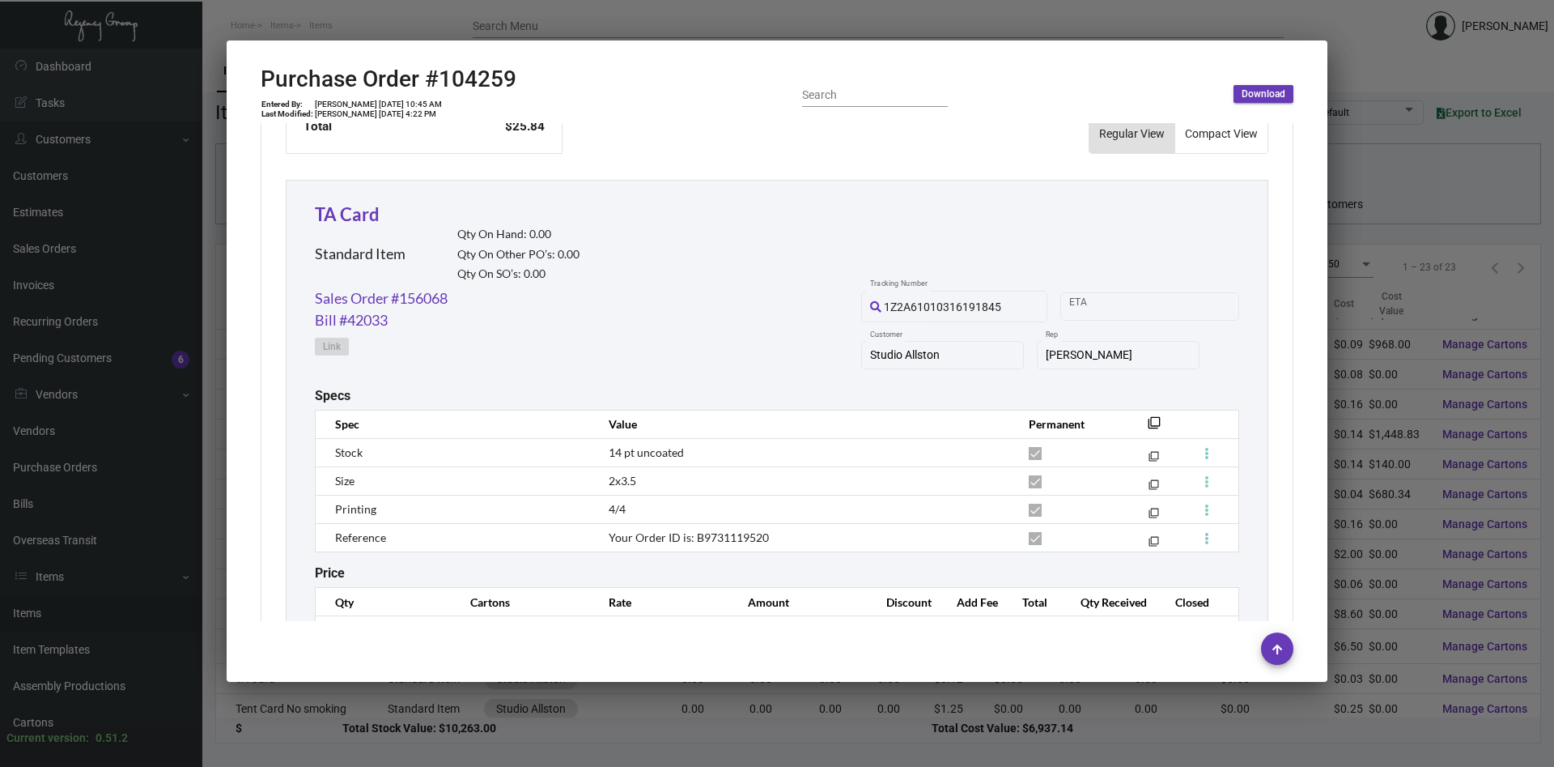
click at [1394, 381] on div at bounding box center [777, 383] width 1554 height 767
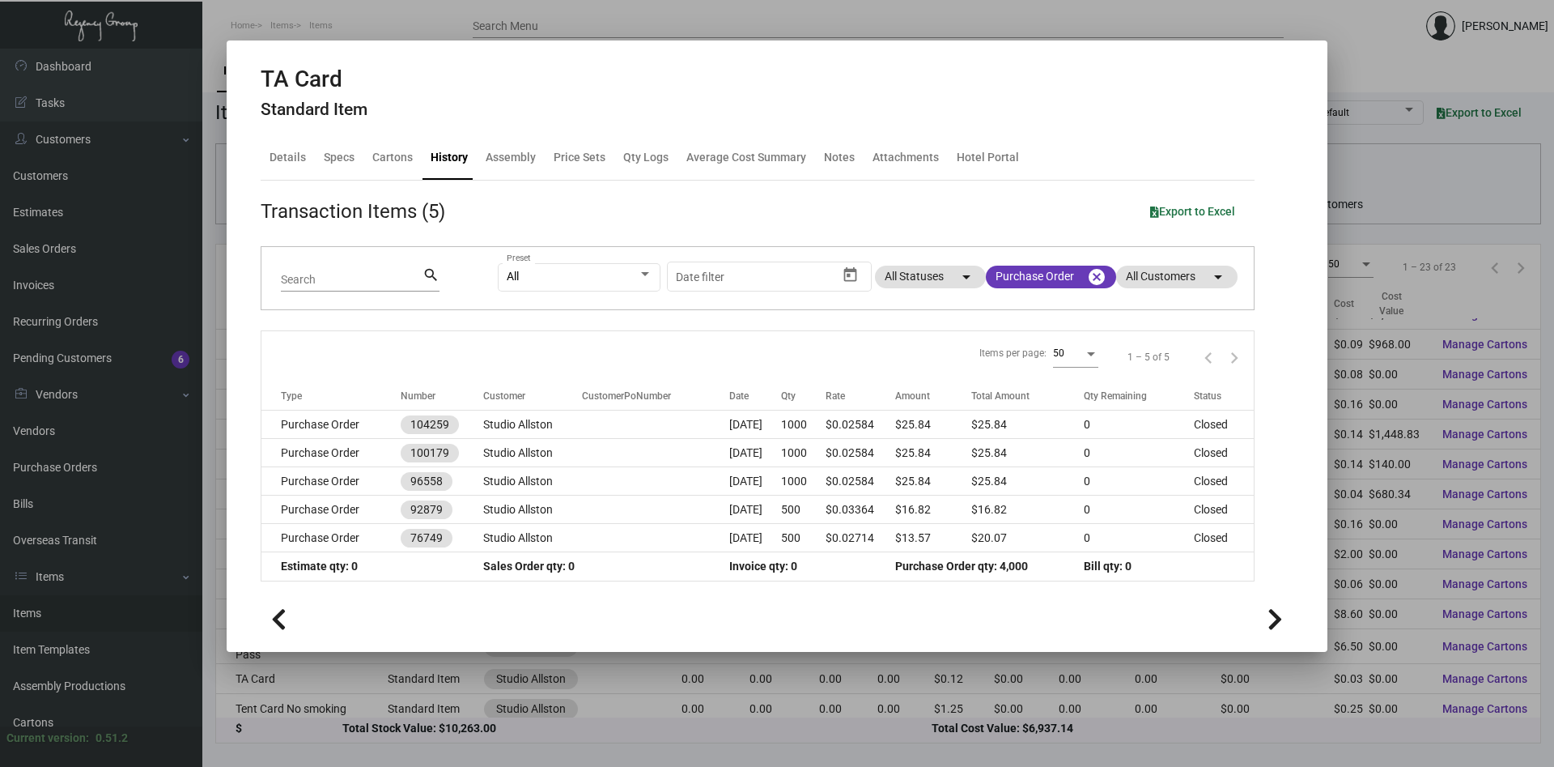
click at [1394, 381] on div at bounding box center [777, 383] width 1554 height 767
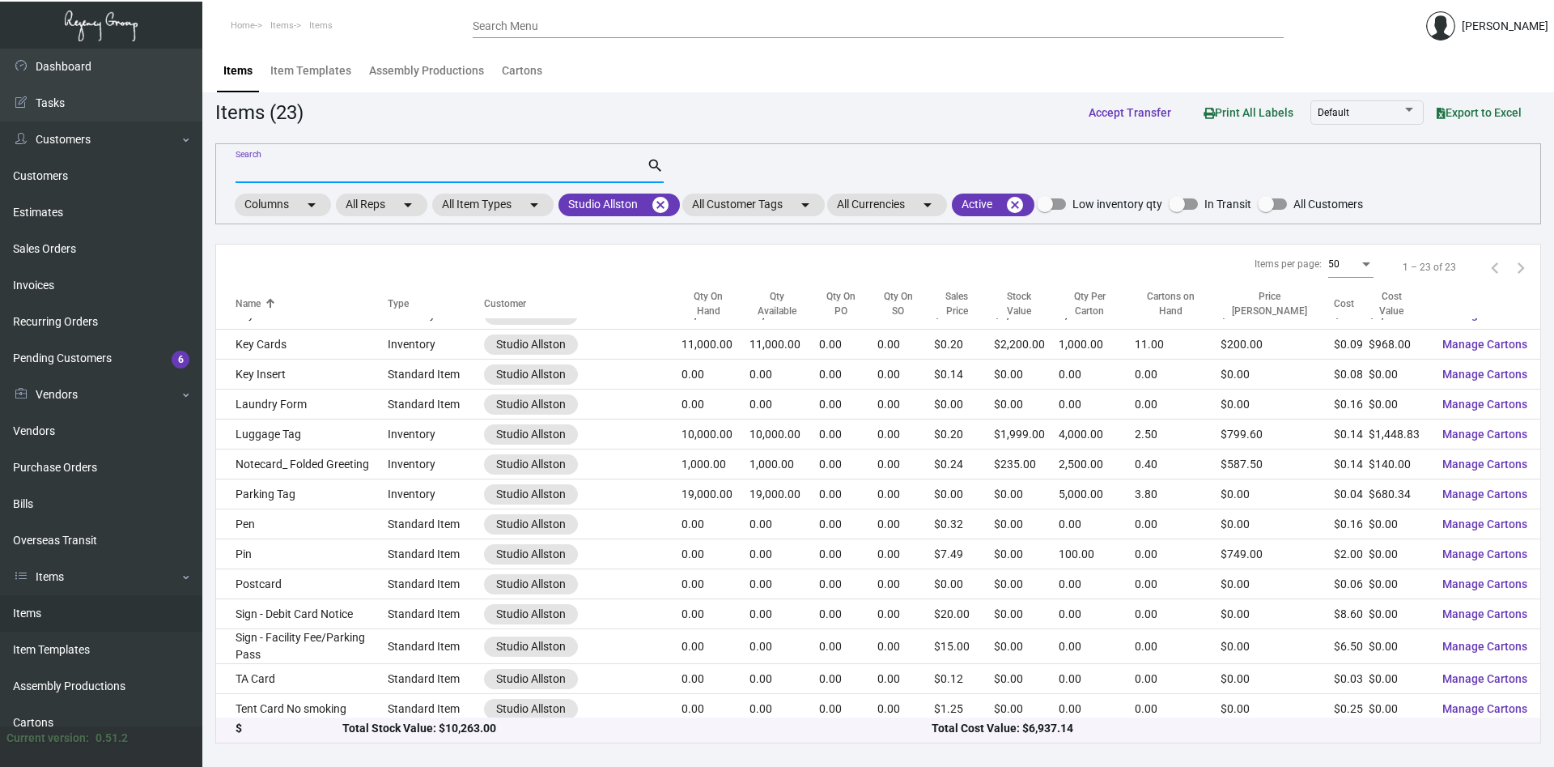
click at [305, 172] on input "Search" at bounding box center [441, 170] width 411 height 13
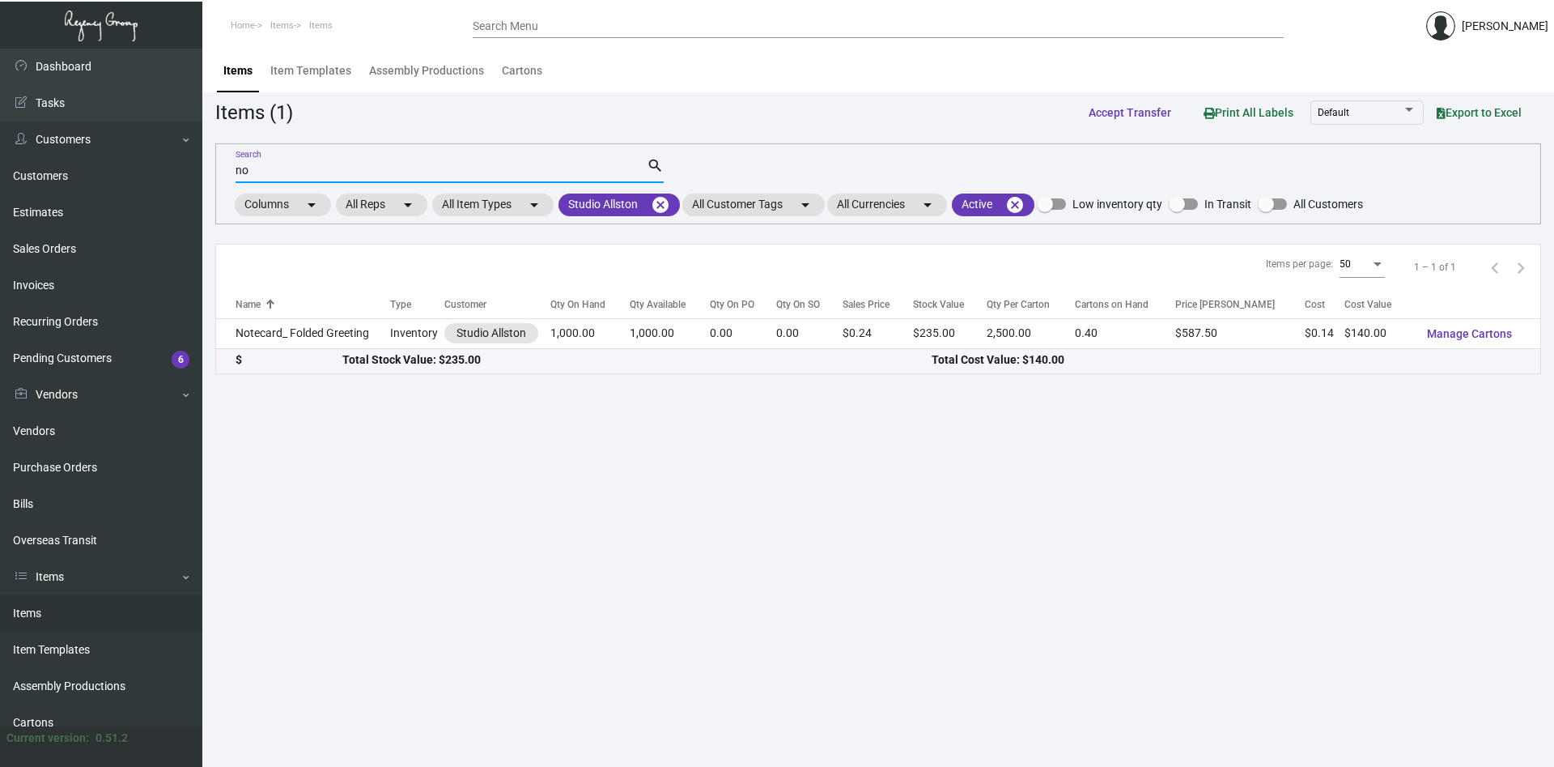
type input "n"
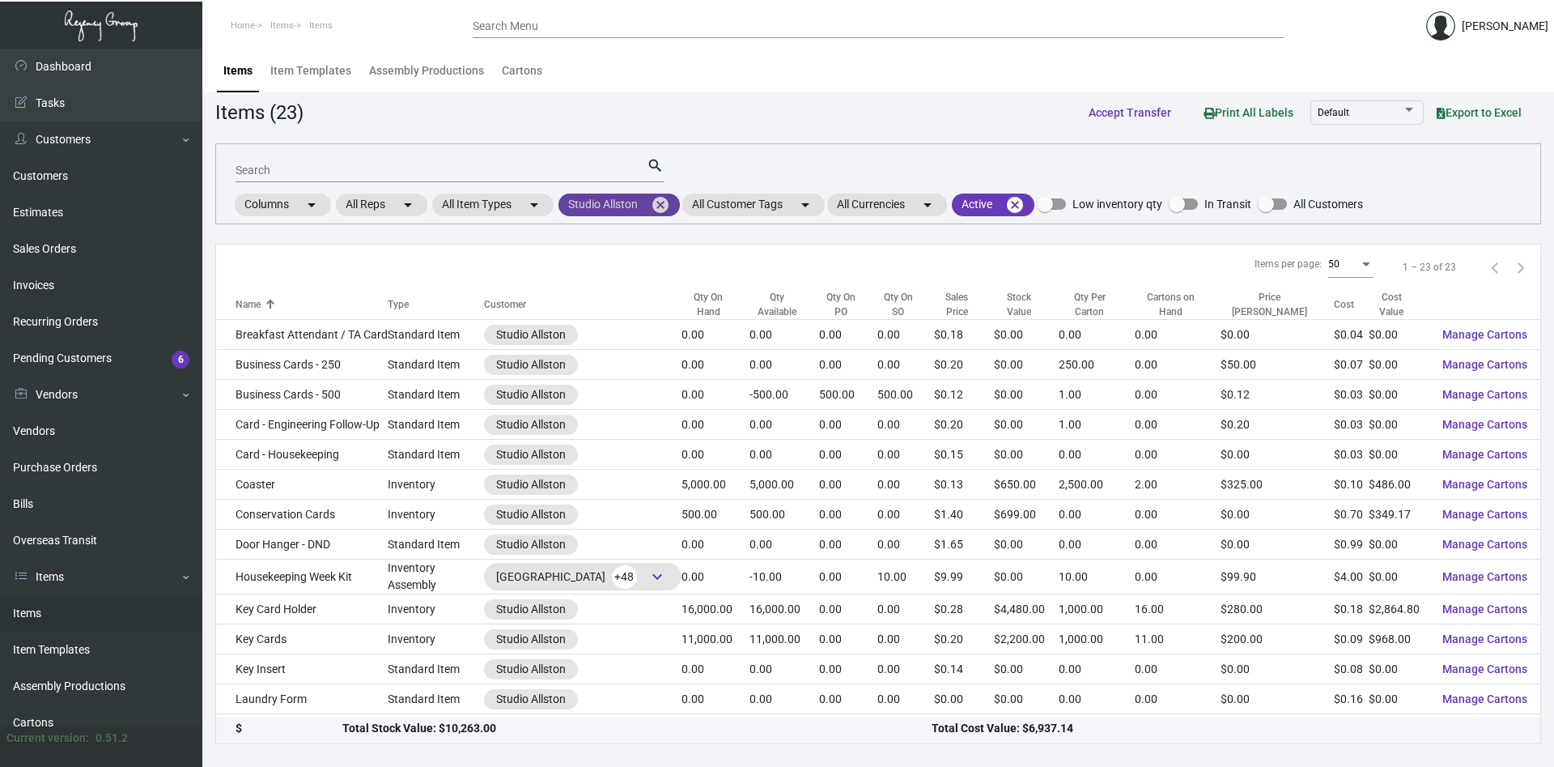
click at [669, 206] on mat-icon "cancel" at bounding box center [660, 204] width 19 height 19
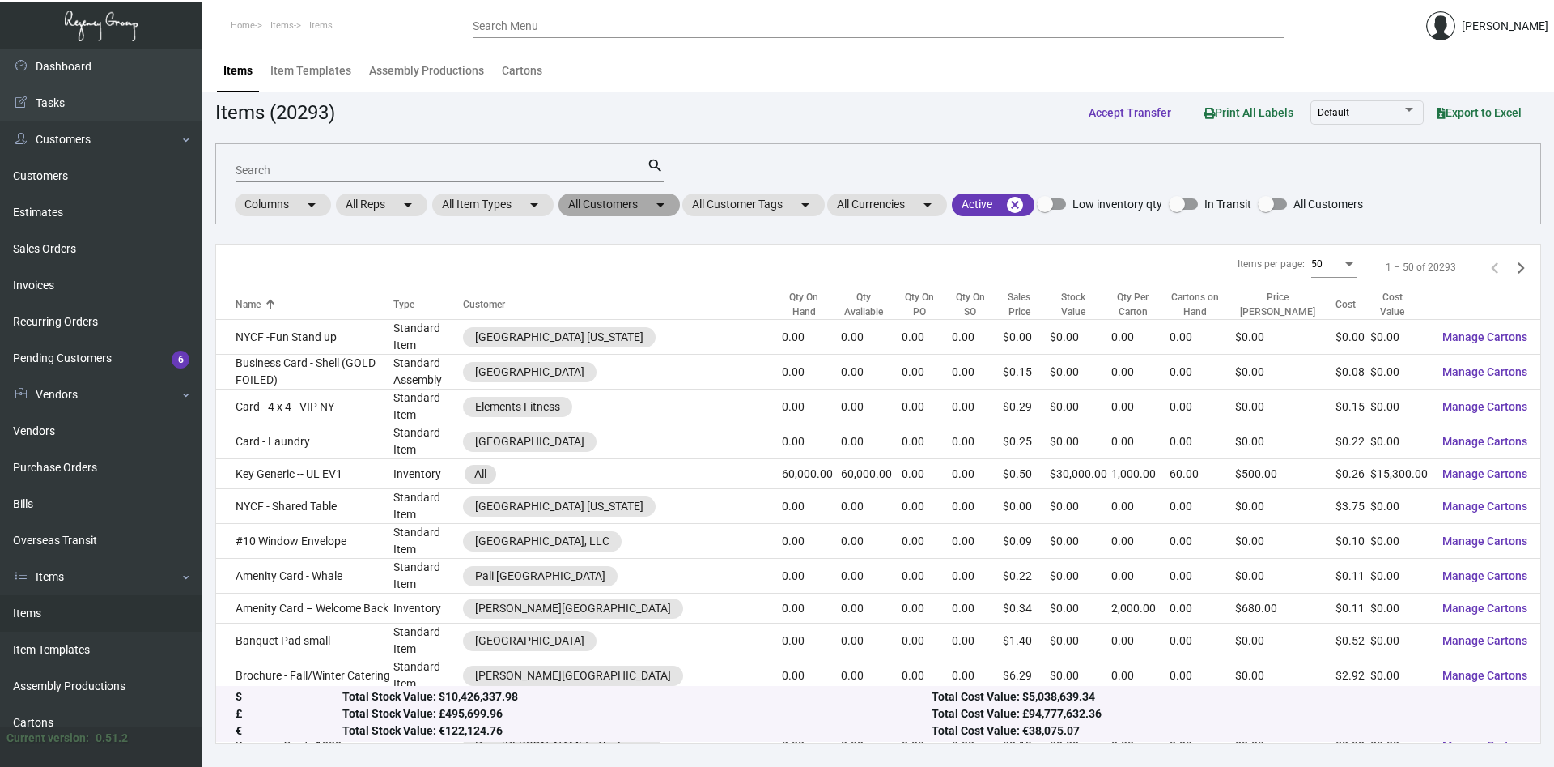
click at [661, 206] on mat-icon "arrow_drop_down" at bounding box center [660, 204] width 19 height 19
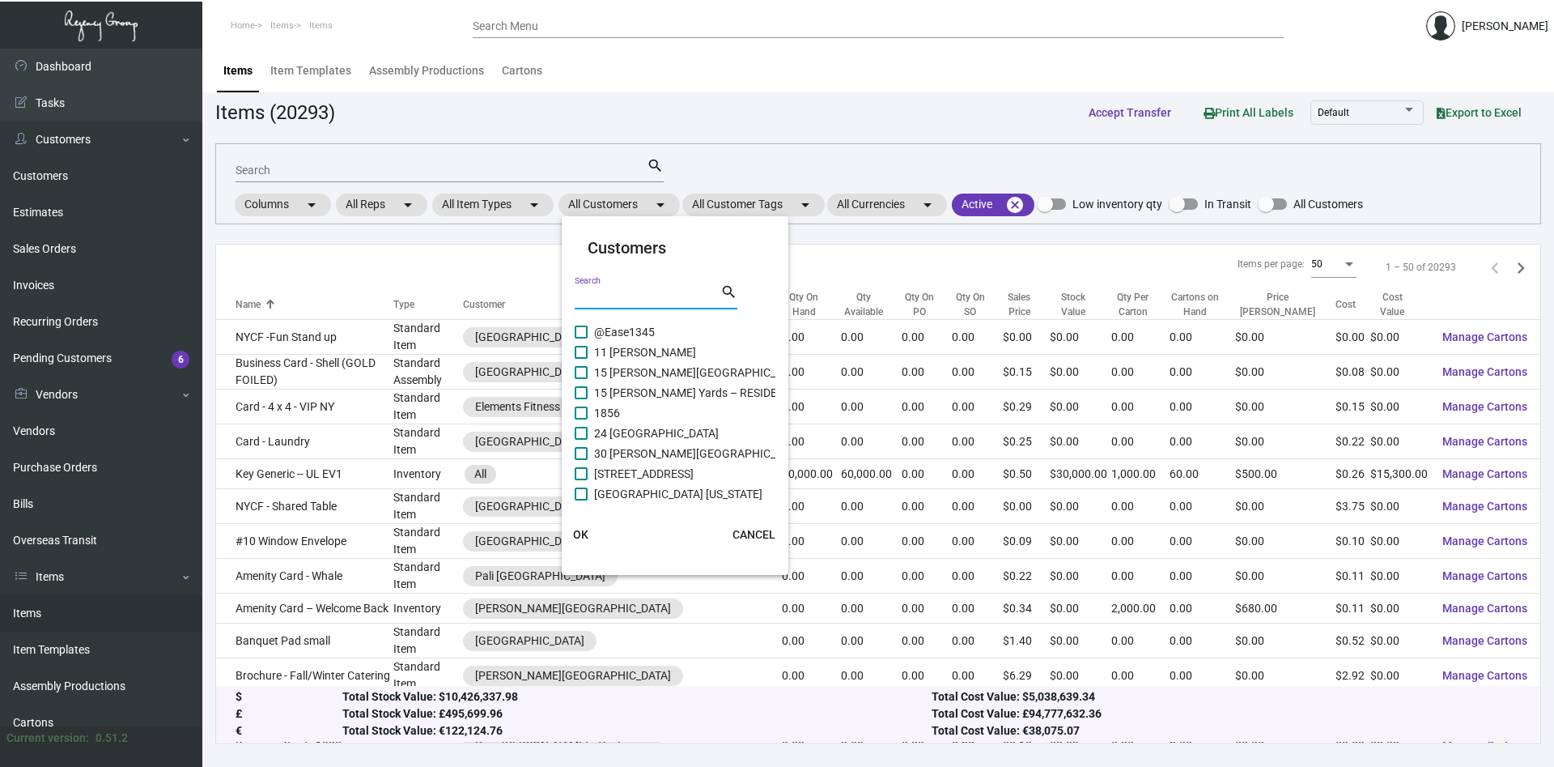
click at [642, 300] on input "Search" at bounding box center [648, 297] width 146 height 13
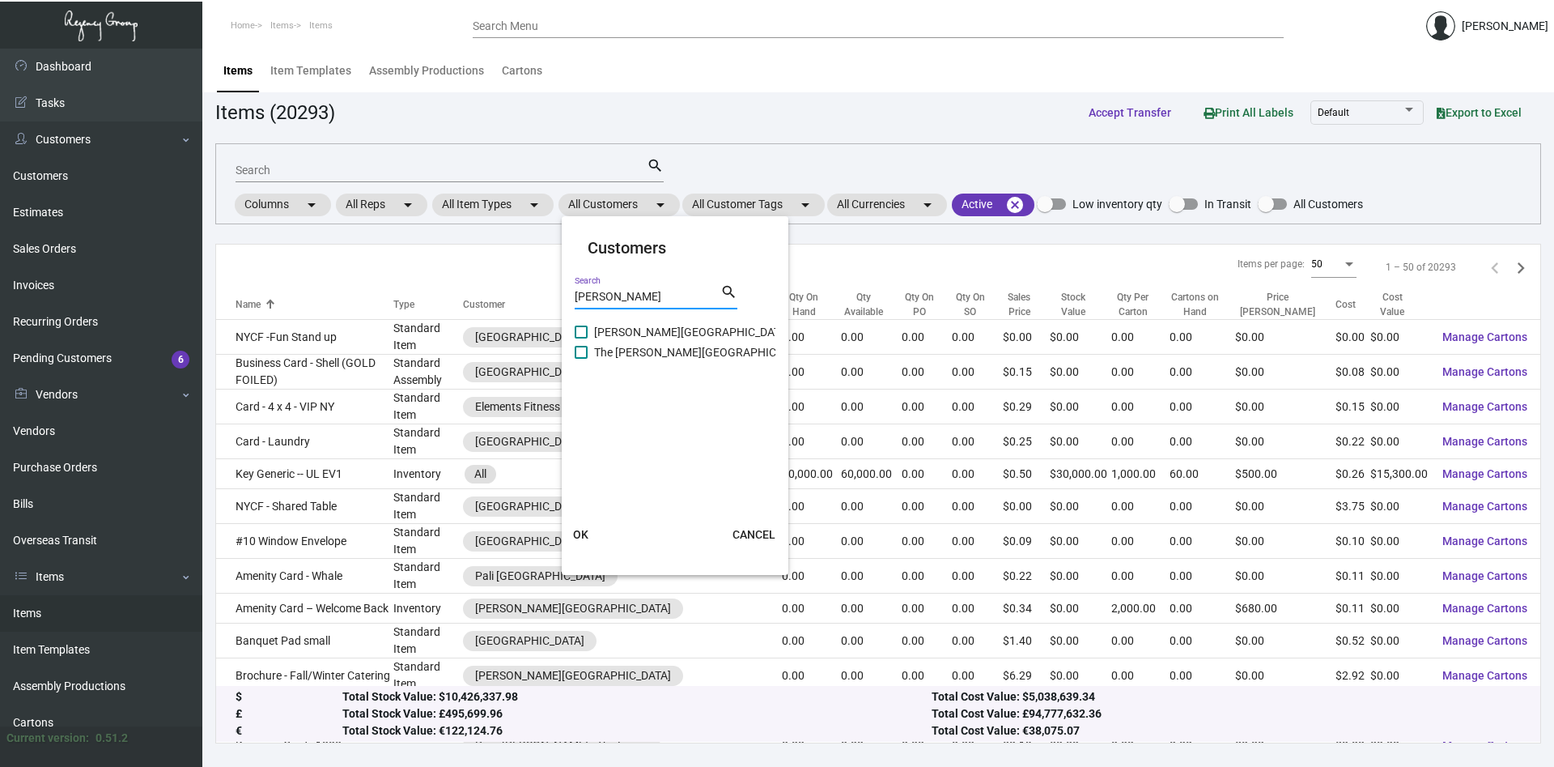
type input "[PERSON_NAME]"
click at [614, 331] on span "[PERSON_NAME][GEOGRAPHIC_DATA]" at bounding box center [692, 331] width 196 height 19
click at [581, 338] on input "[PERSON_NAME][GEOGRAPHIC_DATA]" at bounding box center [580, 338] width 1 height 1
checkbox input "true"
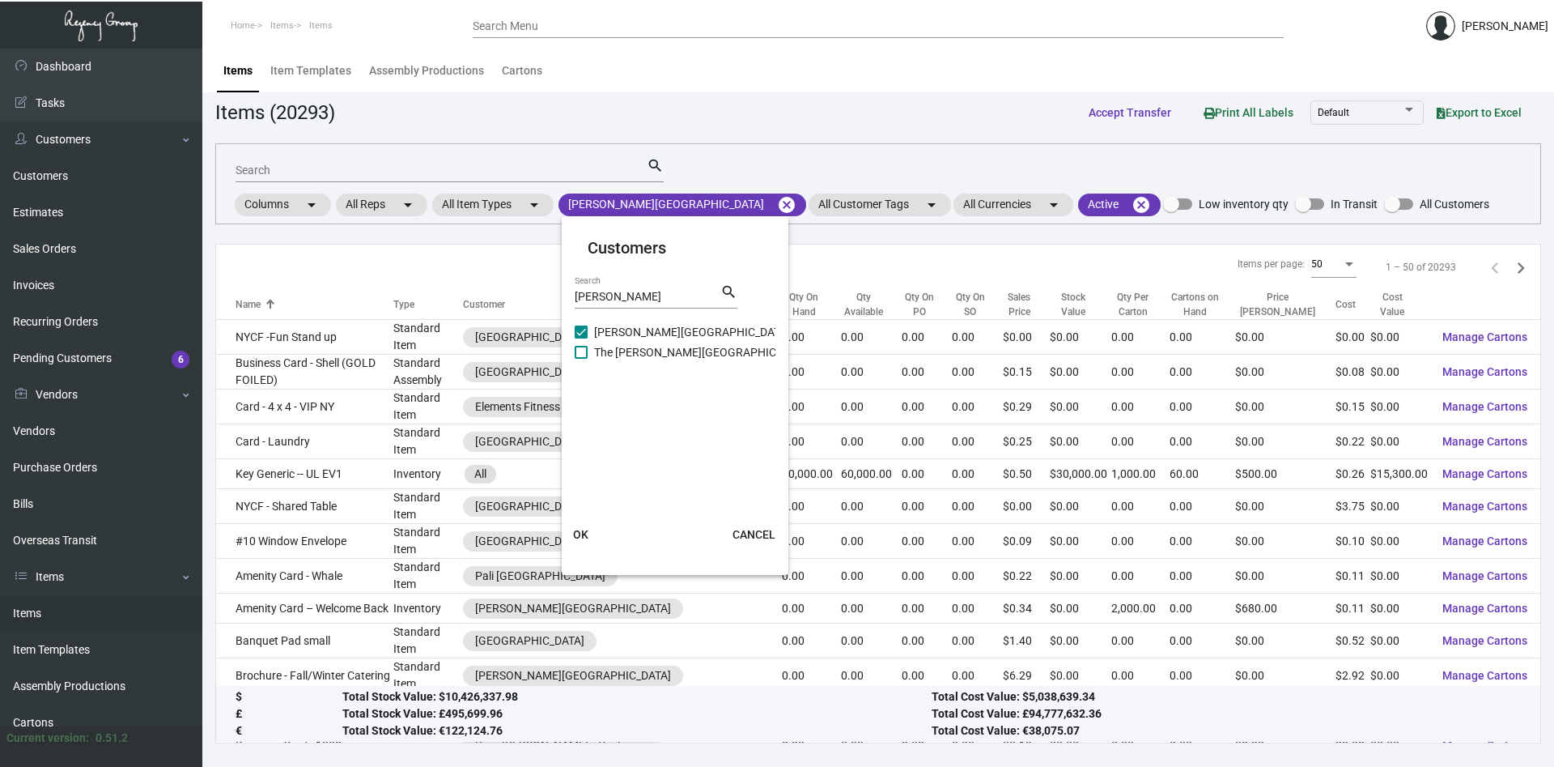
click at [580, 534] on span "OK" at bounding box center [580, 534] width 15 height 13
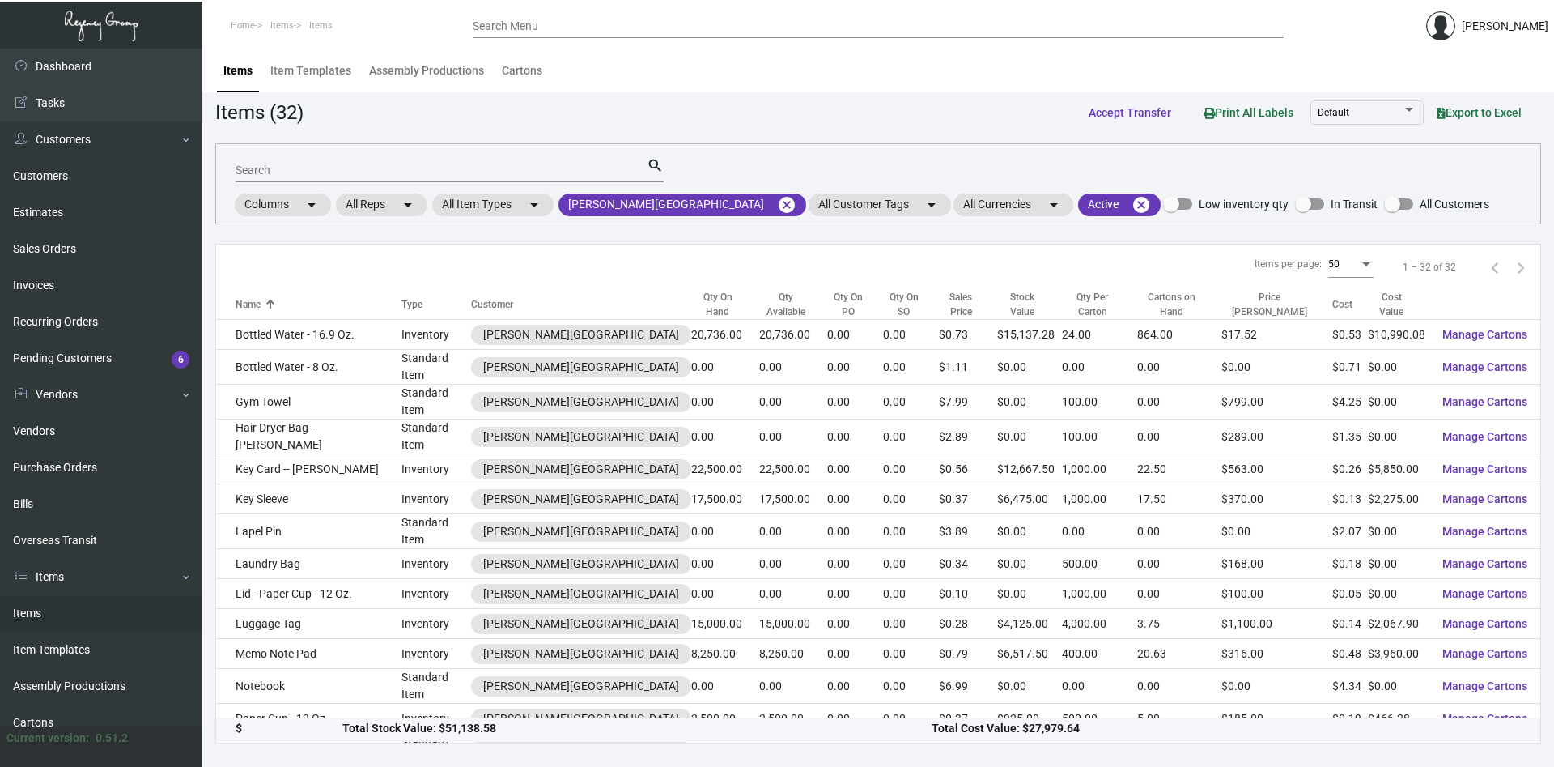
click at [388, 163] on div "Search" at bounding box center [441, 169] width 411 height 25
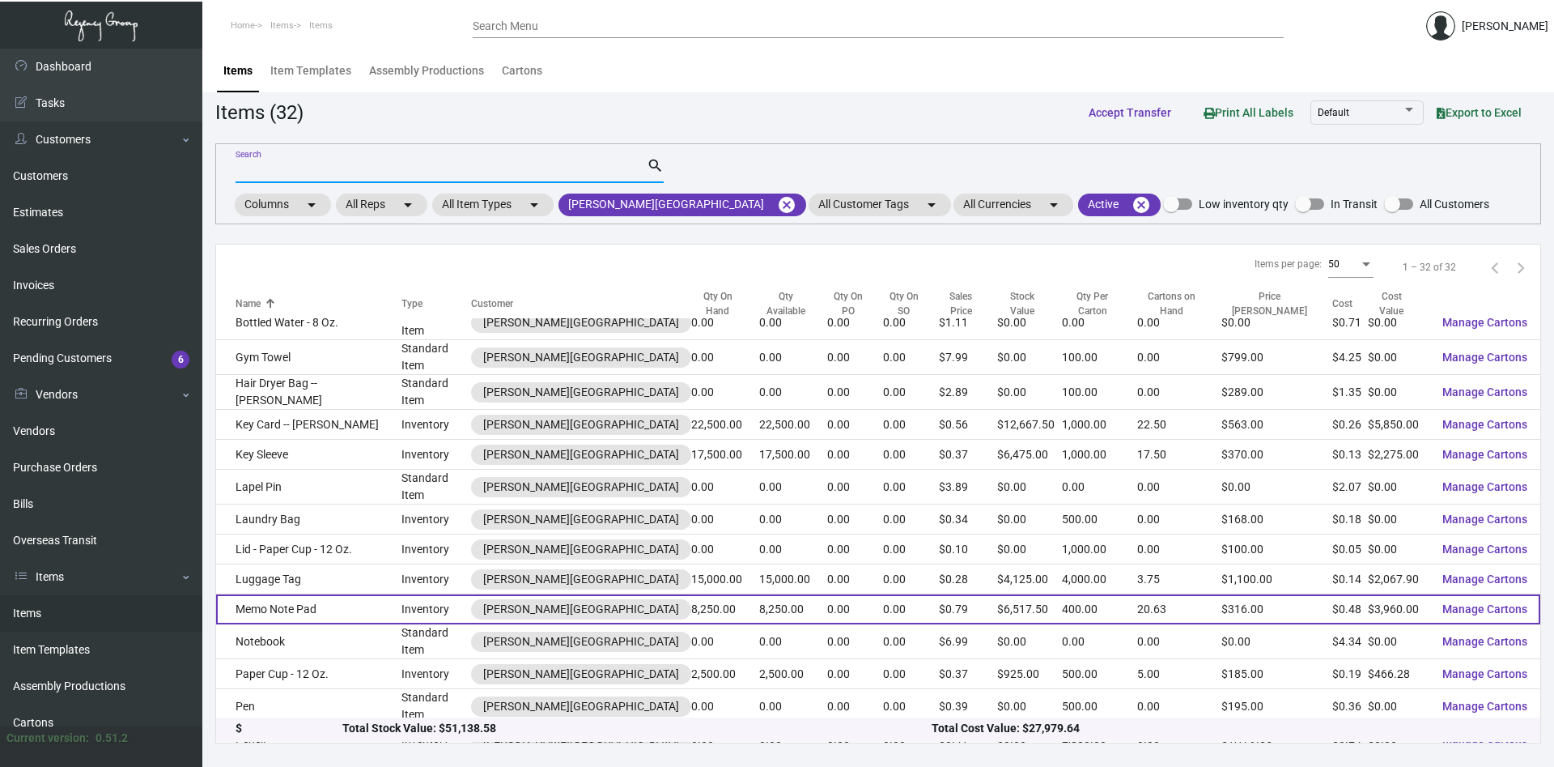
scroll to position [83, 0]
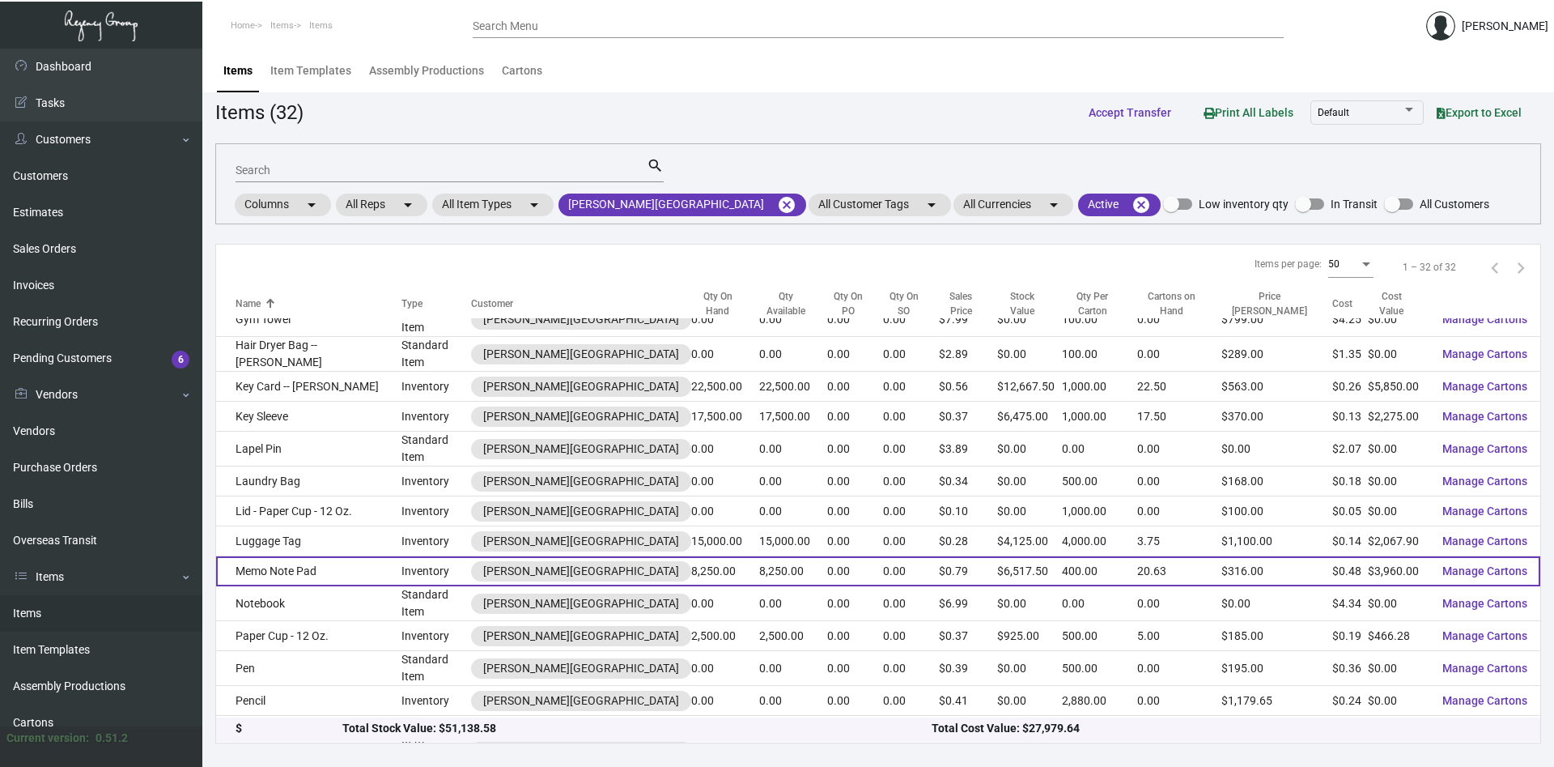
click at [280, 556] on td "Memo Note Pad" at bounding box center [308, 571] width 185 height 30
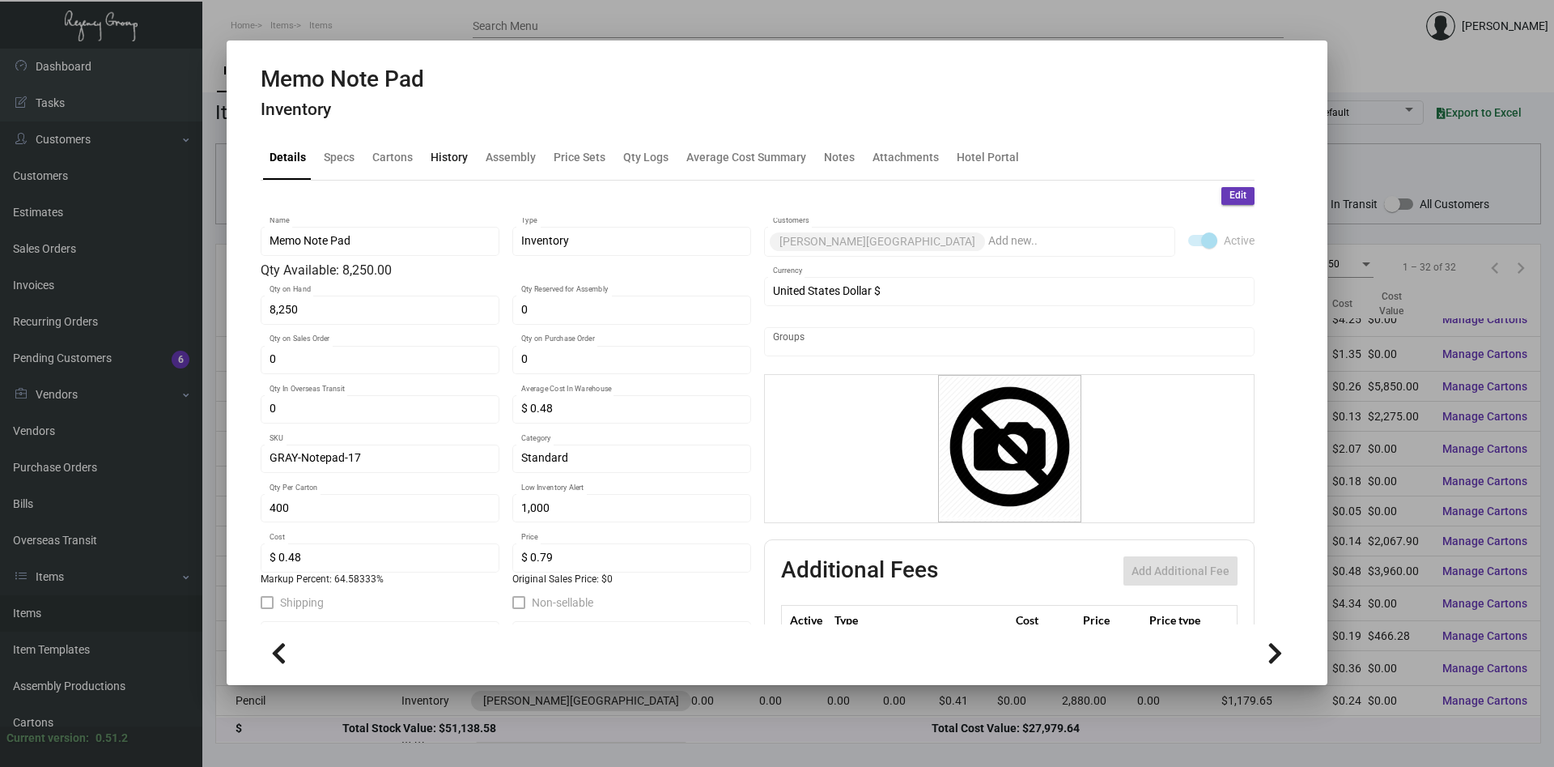
click at [465, 160] on div "History" at bounding box center [449, 157] width 37 height 17
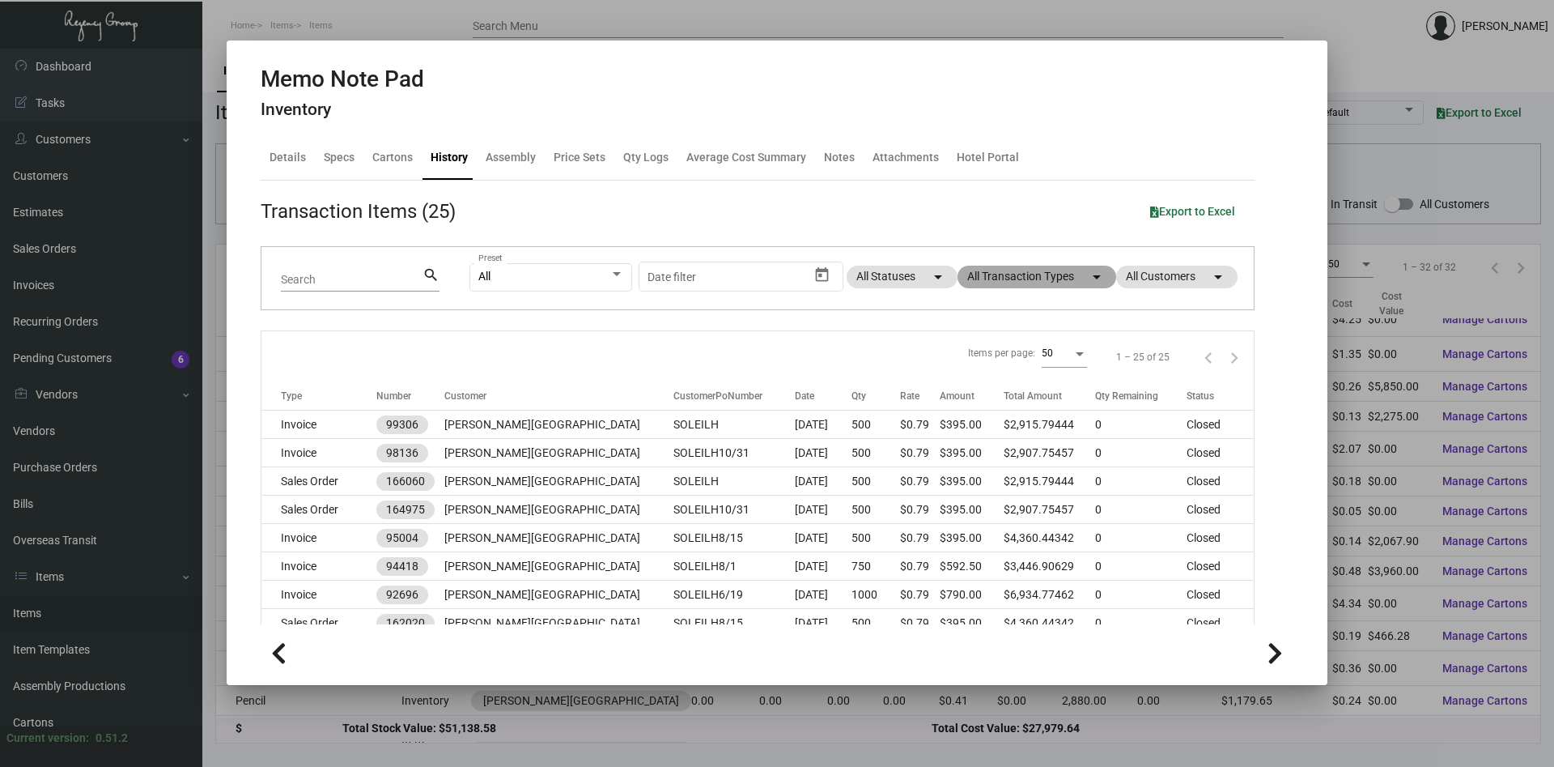
click at [1094, 281] on mat-icon "arrow_drop_down" at bounding box center [1096, 276] width 19 height 19
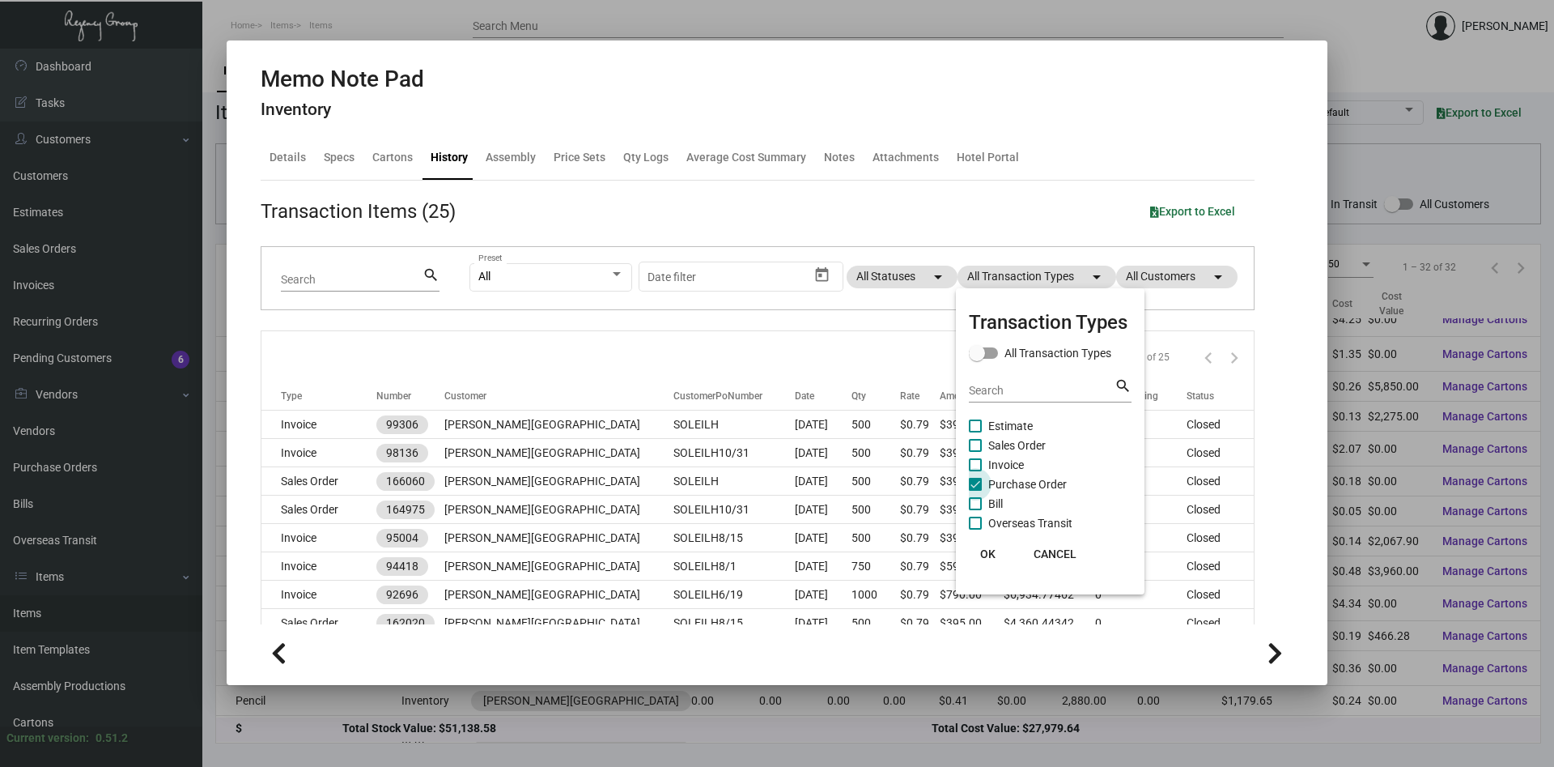
click at [1041, 482] on span "Purchase Order" at bounding box center [1027, 483] width 79 height 19
click at [975, 491] on input "Purchase Order" at bounding box center [975, 491] width 1 height 1
click at [1041, 482] on span "Purchase Order" at bounding box center [1027, 483] width 79 height 19
click at [975, 491] on input "Purchase Order" at bounding box center [975, 491] width 1 height 1
checkbox input "true"
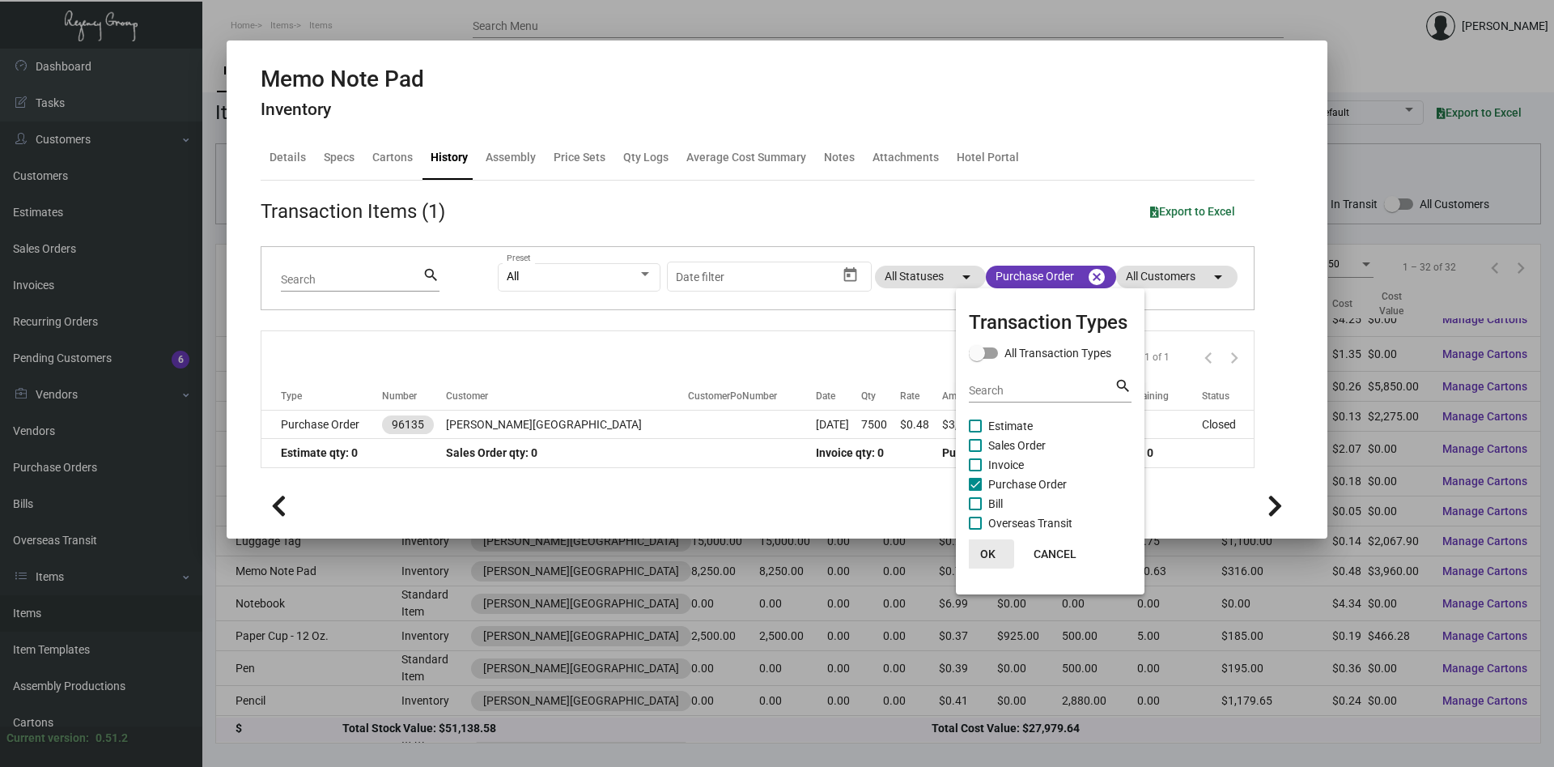
click at [992, 554] on span "OK" at bounding box center [987, 553] width 15 height 13
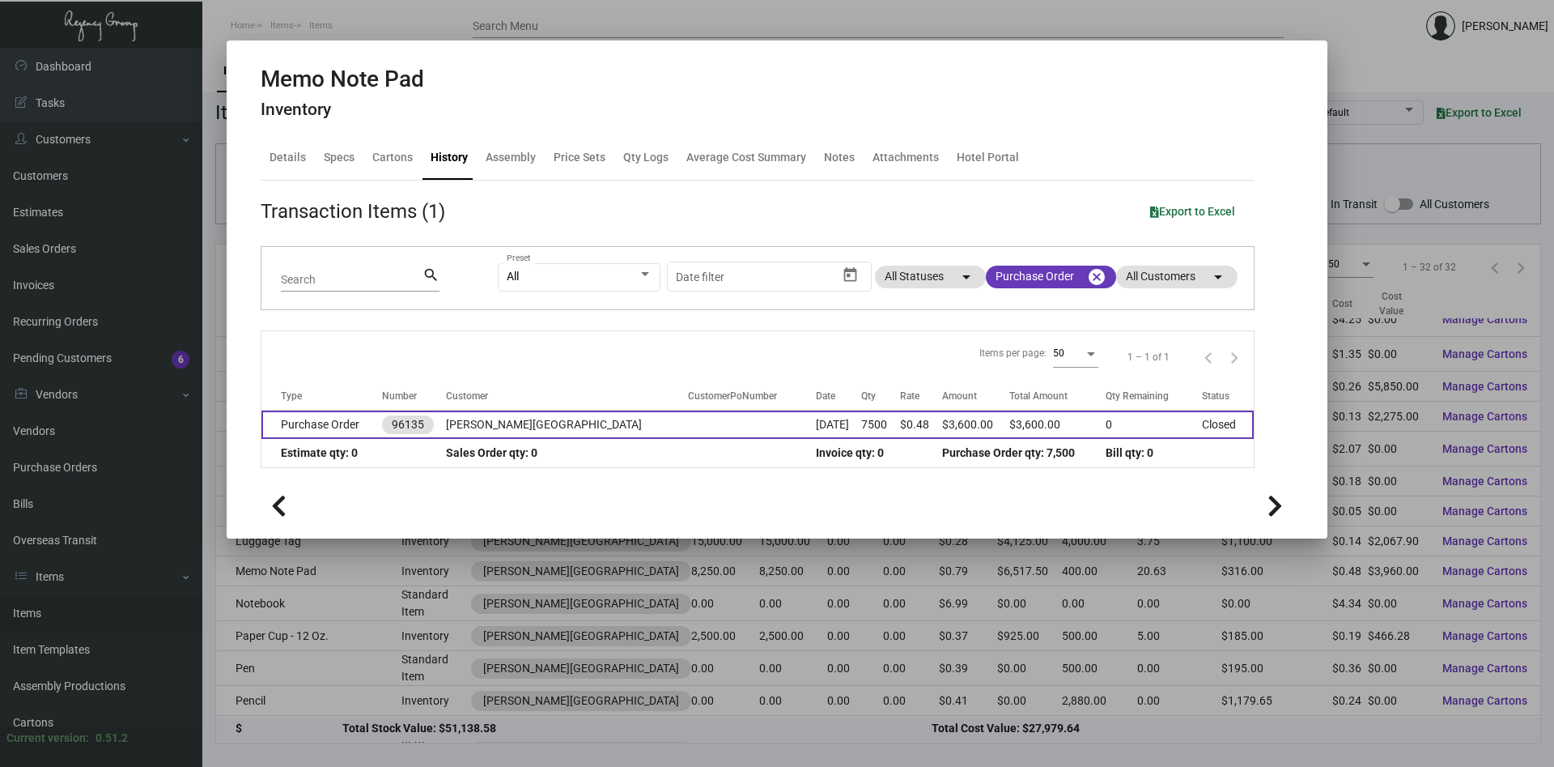
click at [497, 424] on td "[PERSON_NAME][GEOGRAPHIC_DATA]" at bounding box center [567, 424] width 242 height 28
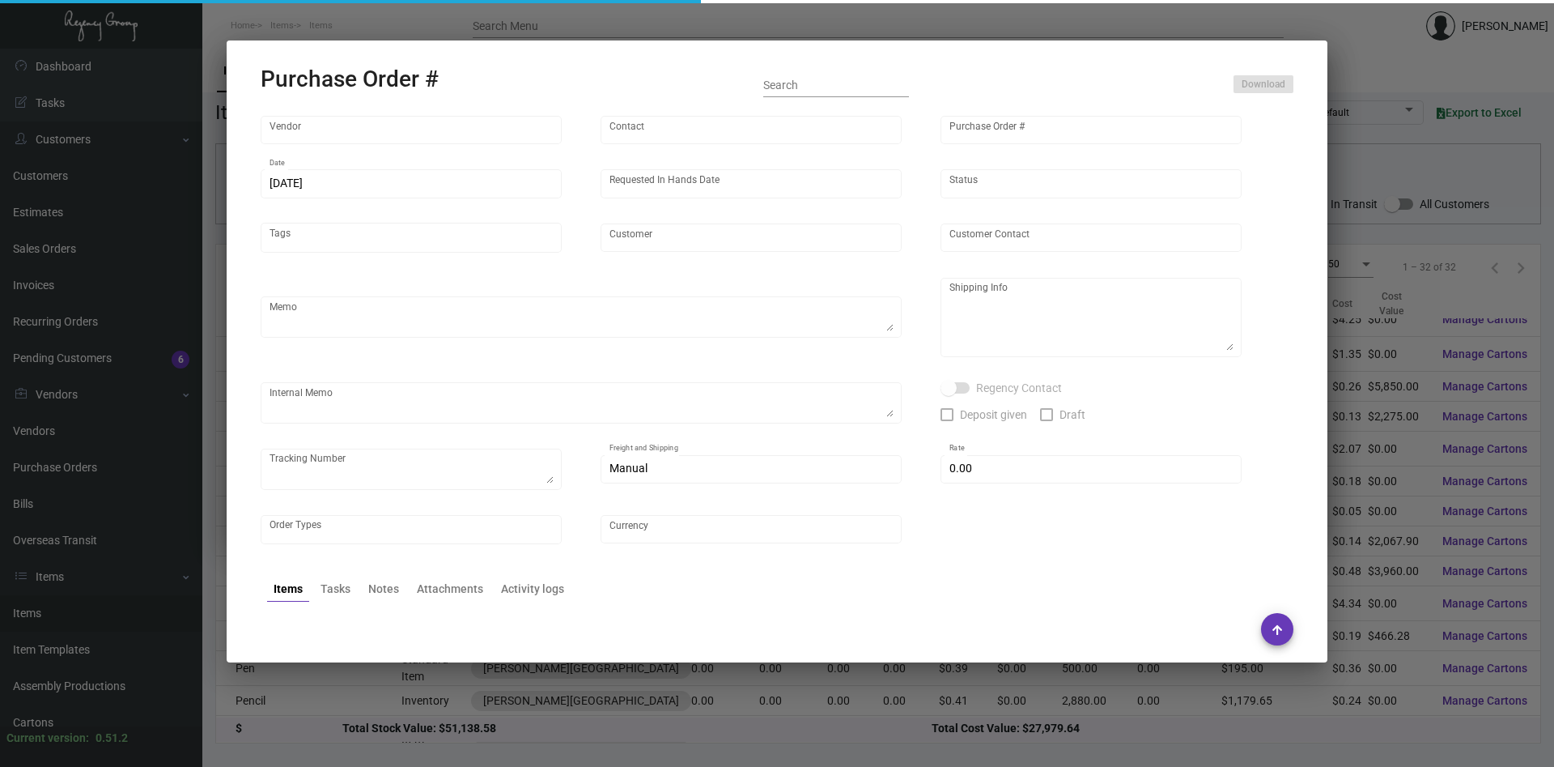
type input "Colonial Redi Record Corp."
type input "[PERSON_NAME]"
type input "96135"
type input "[DATE]"
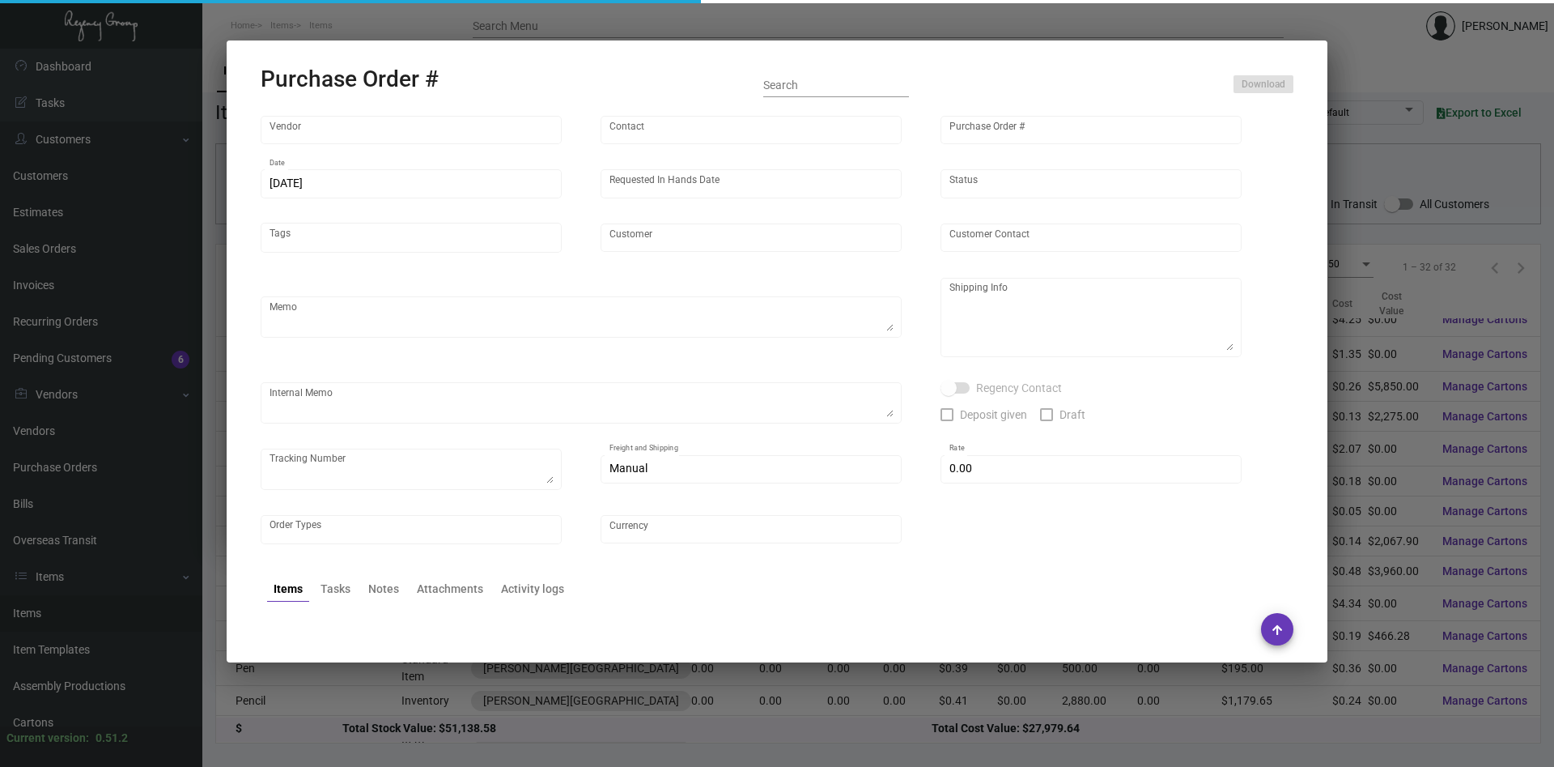
type input "[PERSON_NAME][GEOGRAPHIC_DATA]"
type textarea "Regency Group NJ - [PERSON_NAME] [STREET_ADDRESS]"
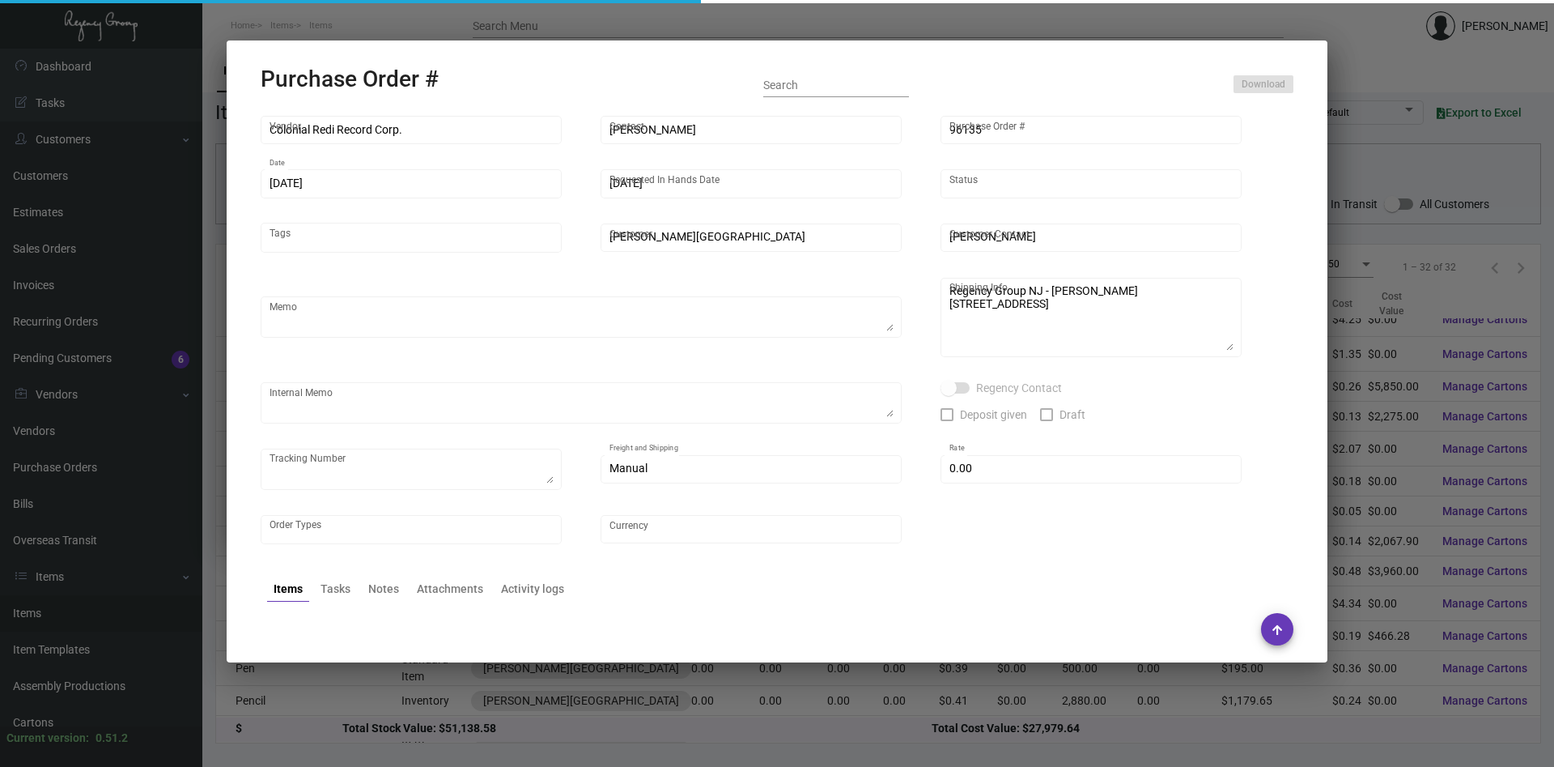
type textarea "[DATE] - [PERSON_NAME] & [PERSON_NAME] Delivery Cost $93.00; Colonial to Regenc…"
checkbox input "true"
type input "$ 0.00"
type input "United States Dollar $"
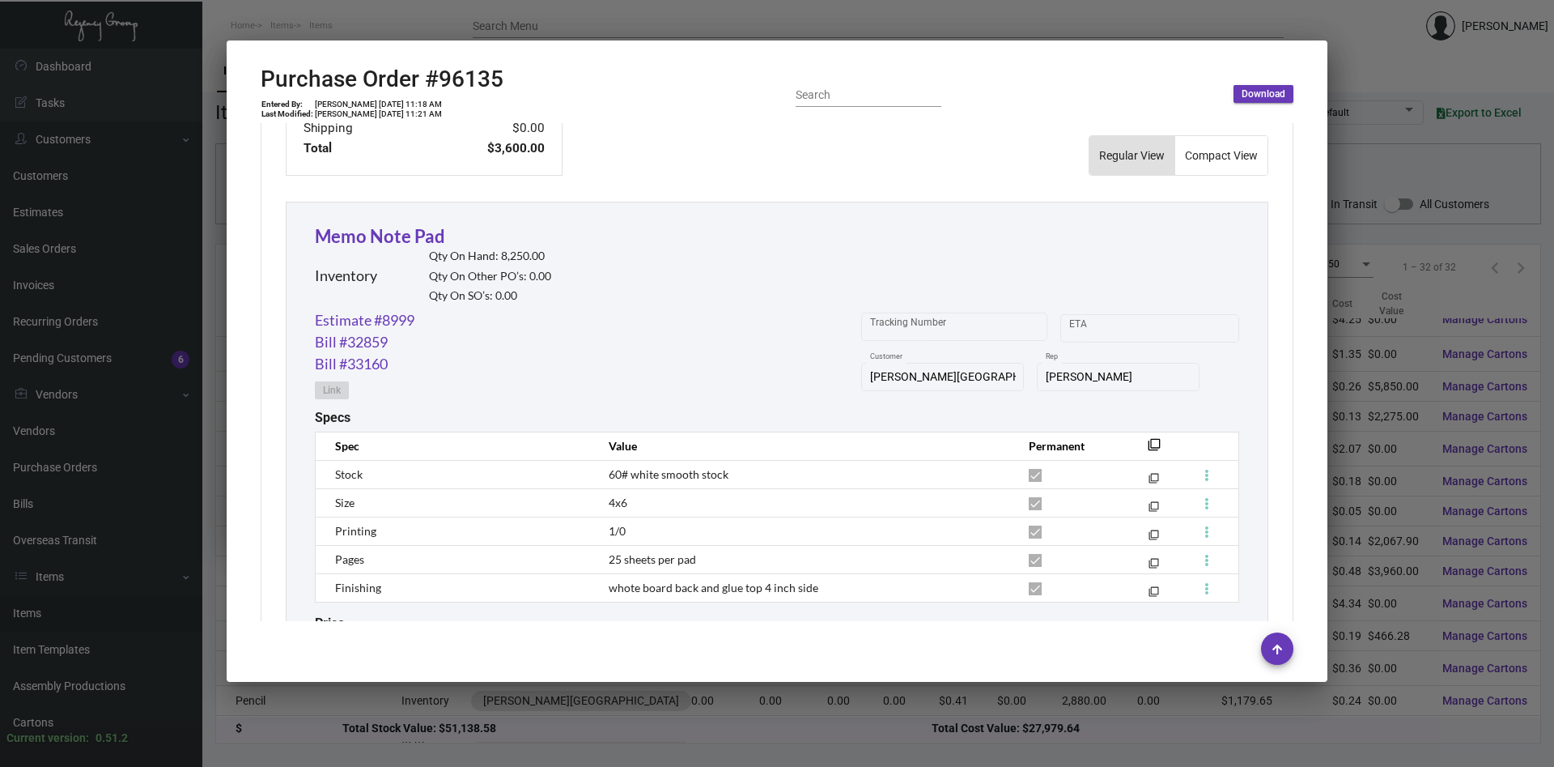
scroll to position [689, 0]
